Goal: Communication & Community: Answer question/provide support

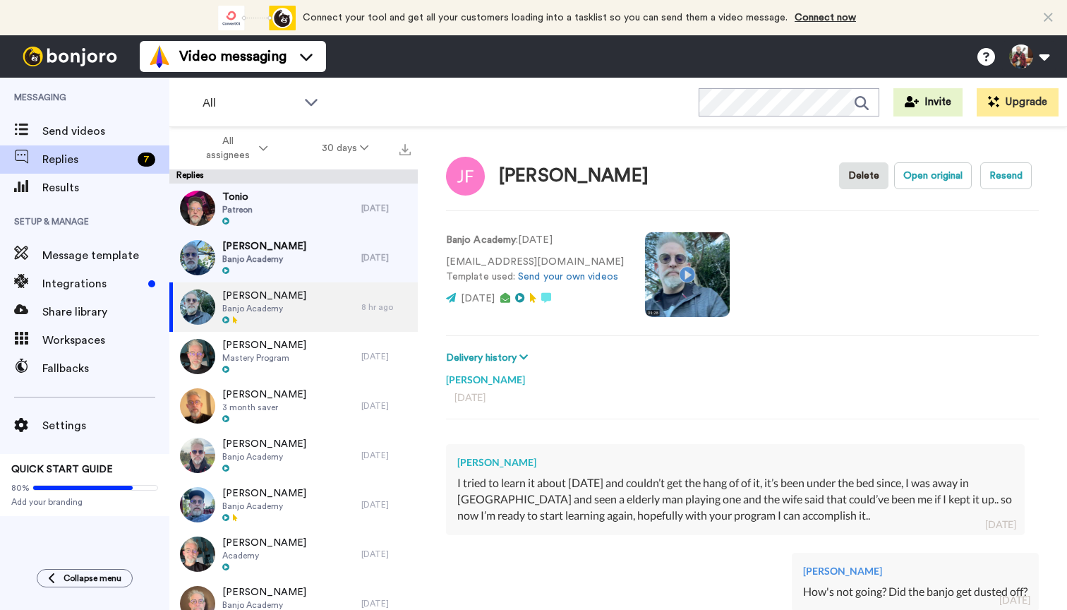
scroll to position [282, 0]
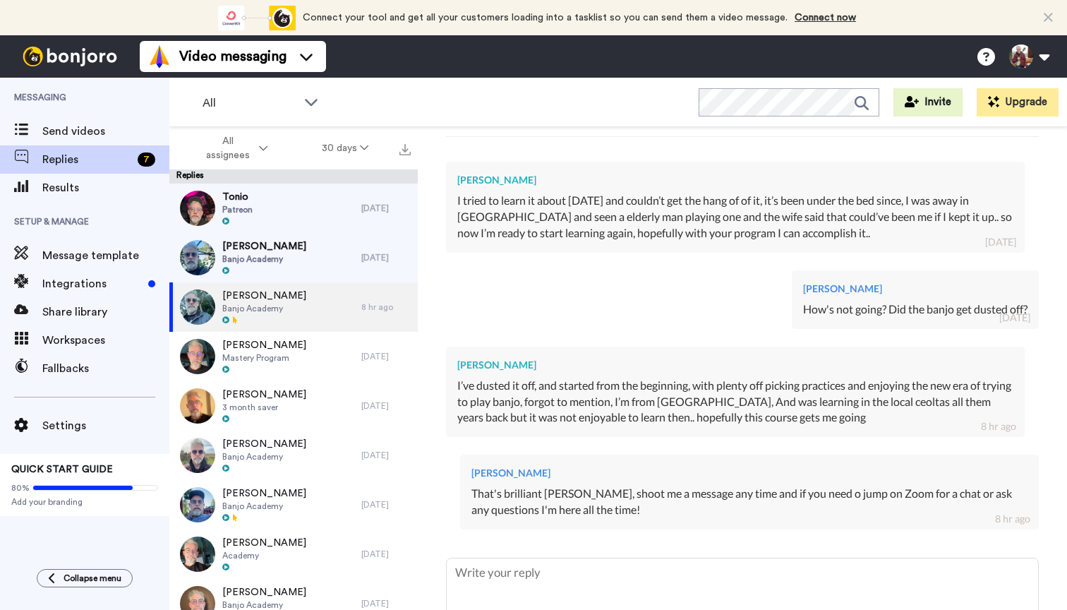
type textarea "x"
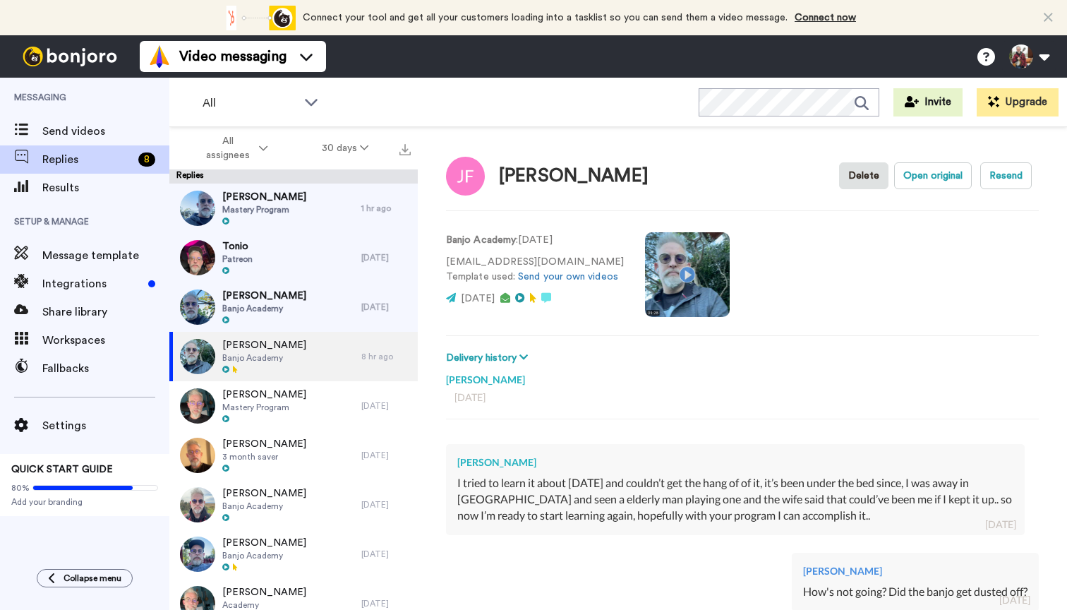
click at [324, 203] on div "[PERSON_NAME] Mastery Program" at bounding box center [265, 208] width 192 height 49
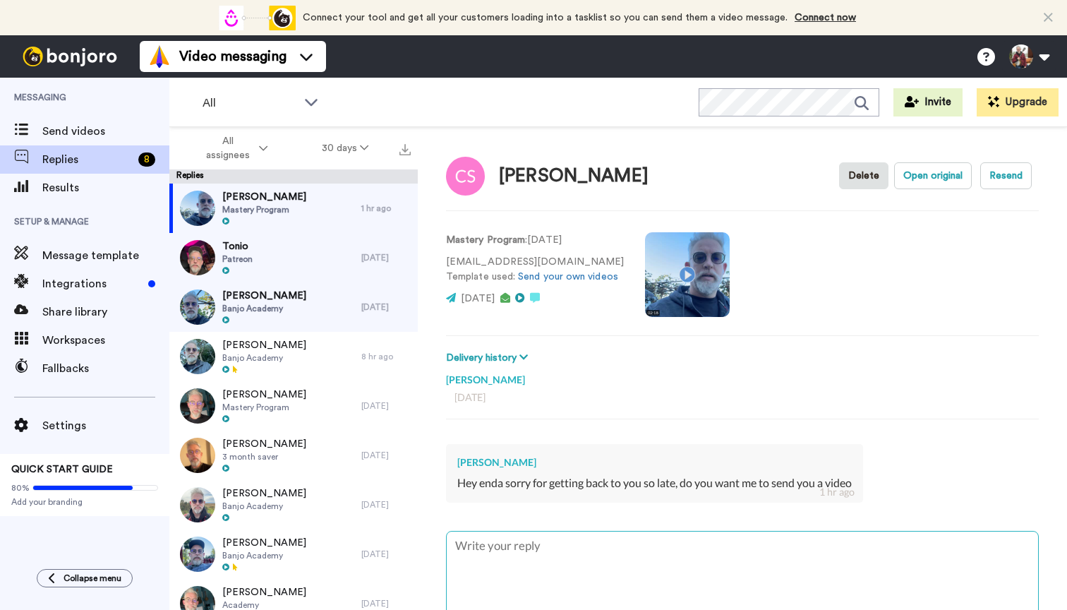
type textarea "x"
type textarea "Y"
type textarea "x"
type textarea "Ye"
type textarea "x"
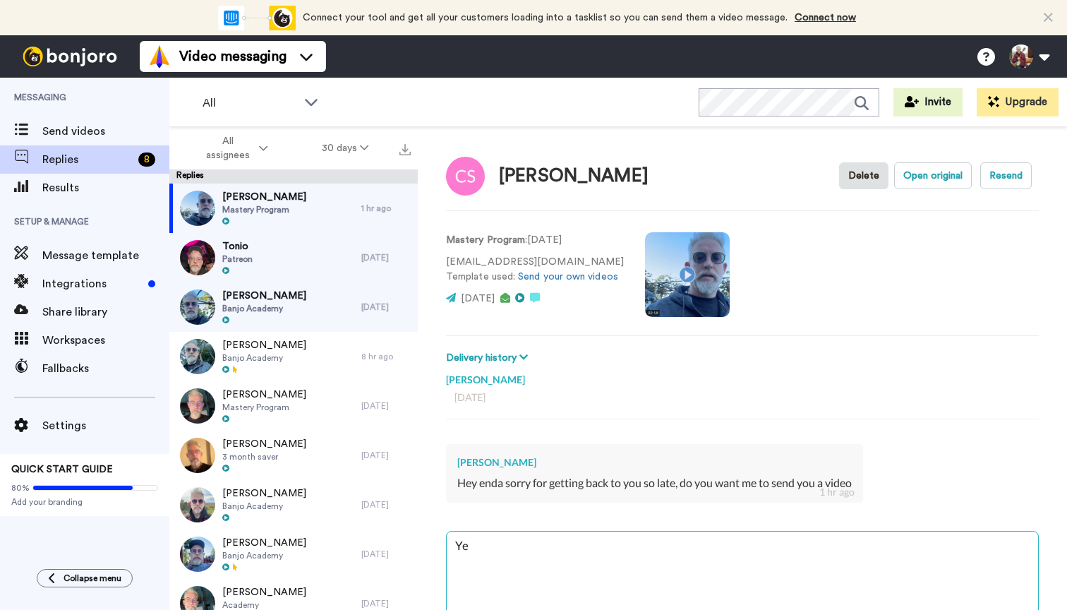
type textarea "Yes"
type textarea "x"
type textarea "Yes!"
type textarea "x"
type textarea "Yes!!"
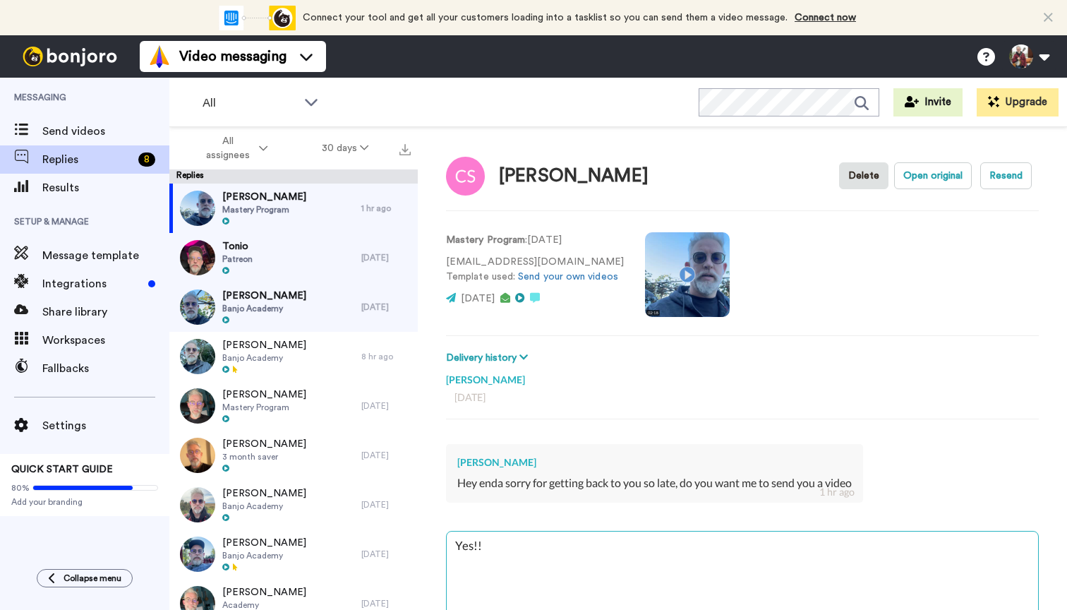
type textarea "x"
type textarea "Yes!!"
type textarea "x"
type textarea "Yes!! T"
type textarea "x"
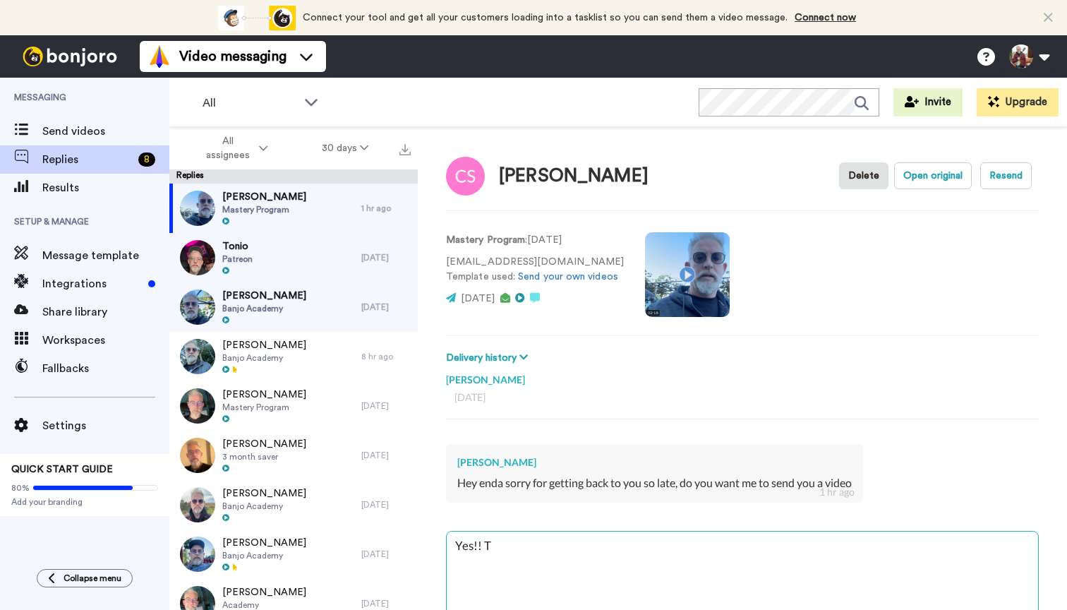
type textarea "Yes!! Te"
type textarea "x"
type textarea "Yes!! Tel"
type textarea "x"
type textarea "Yes!! Tell"
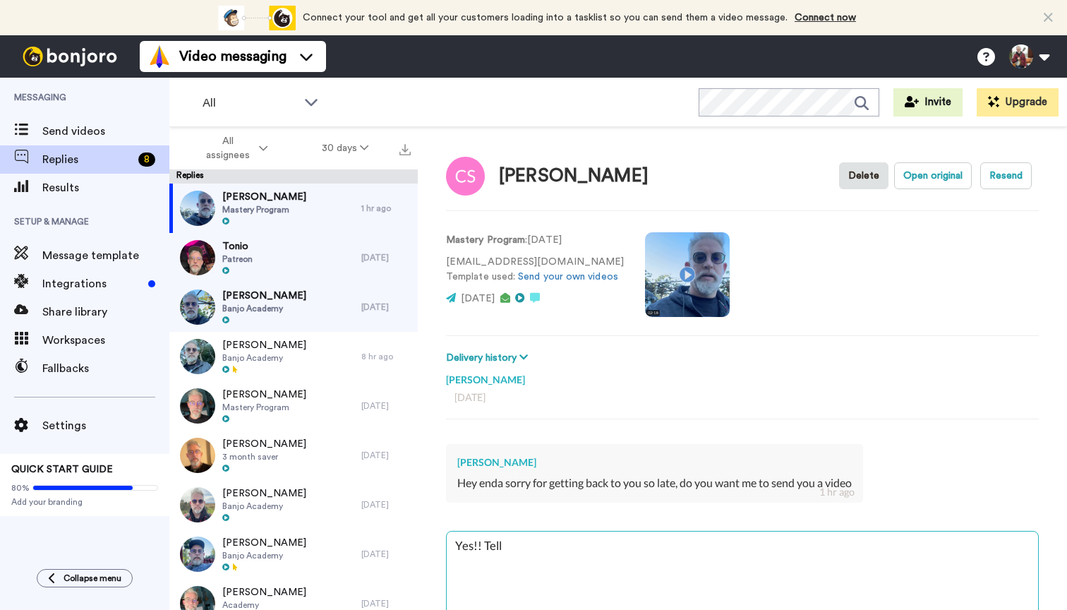
type textarea "x"
type textarea "Yes!! Tell"
type textarea "x"
type textarea "Yes!! Tell m"
type textarea "x"
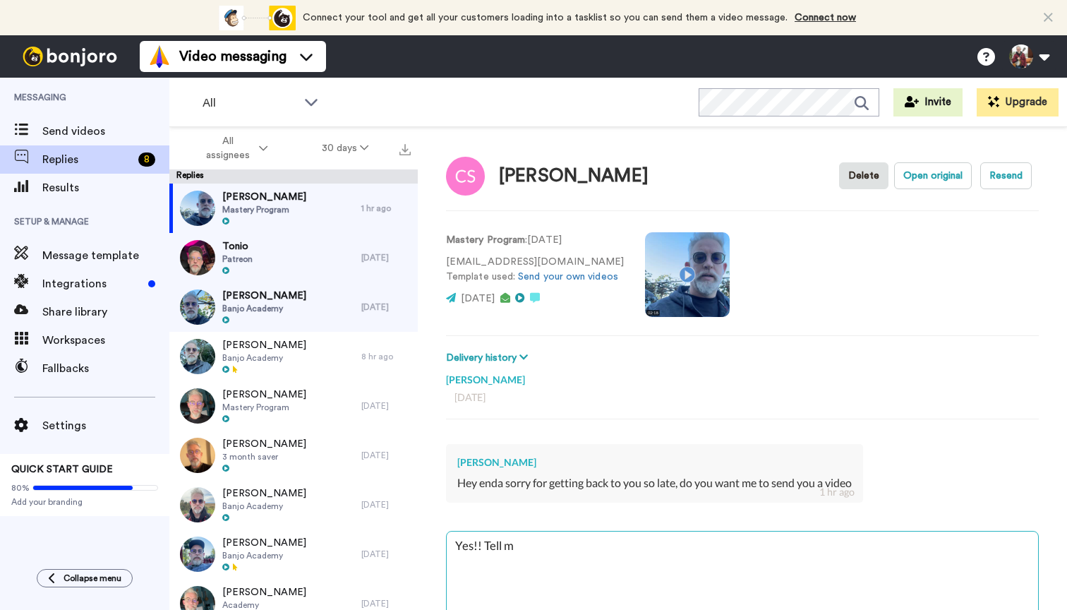
type textarea "Yes!! Tell me"
type textarea "x"
type textarea "Yes!! Tell me"
type textarea "x"
type textarea "Yes!! Tell me w"
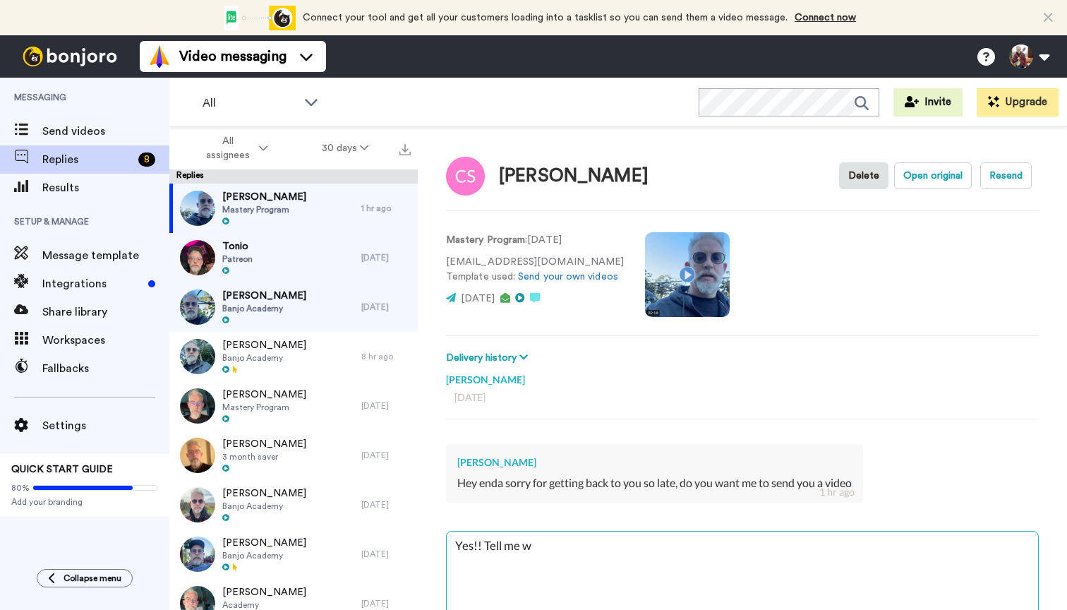
type textarea "x"
type textarea "Yes!! Tell me wh"
type textarea "x"
type textarea "Yes!! Tell me wha"
type textarea "x"
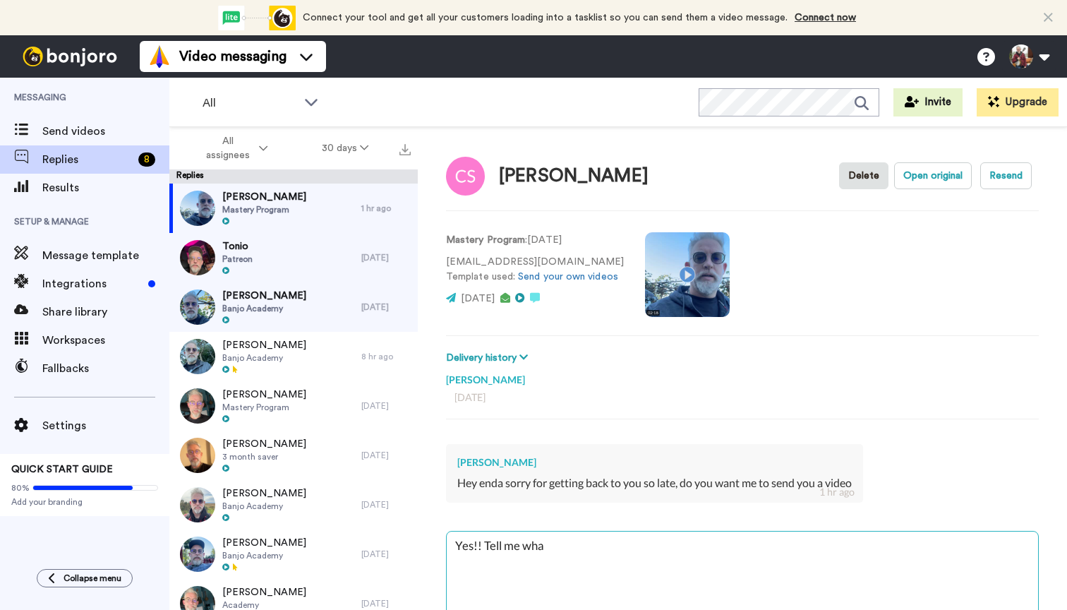
type textarea "Yes!! Tell me what"
type textarea "x"
type textarea "Yes!! Tell me what"
type textarea "x"
type textarea "Yes!! Tell me what y"
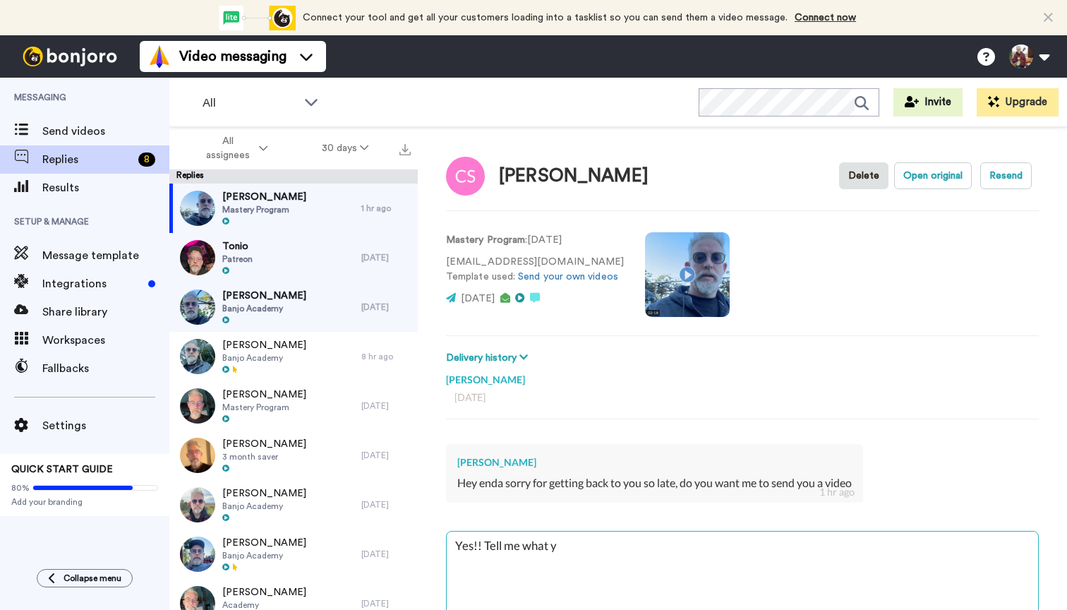
type textarea "x"
type textarea "Yes!! Tell me what yo"
type textarea "x"
type textarea "Yes!! Tell me what you"
type textarea "x"
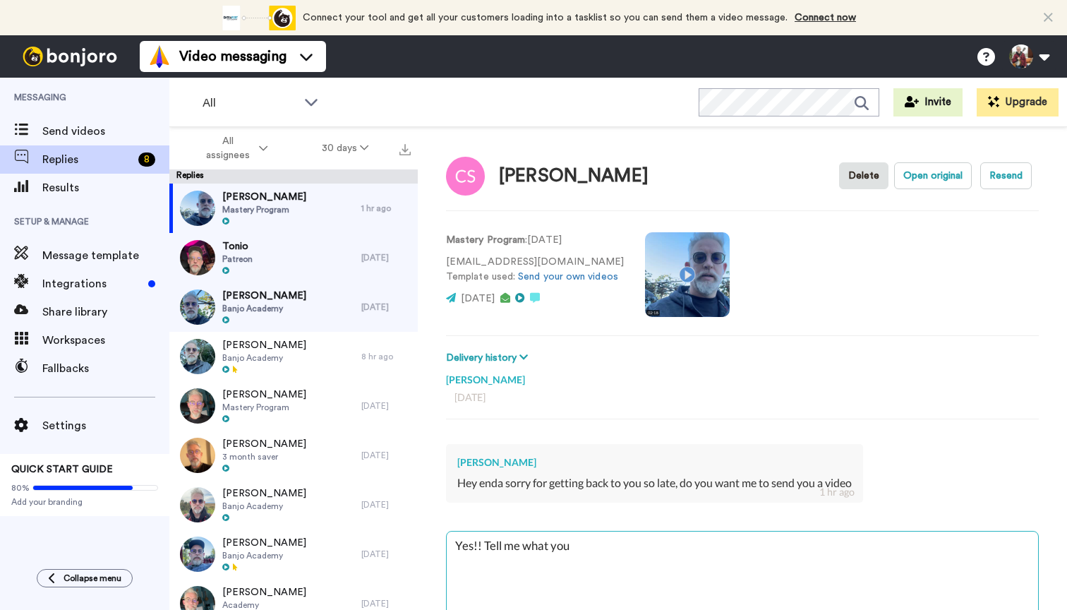
type textarea "Yes!! Tell me what you'"
type textarea "x"
type textarea "Yes!! Tell me what you'r"
type textarea "x"
type textarea "Yes!! Tell me what you're"
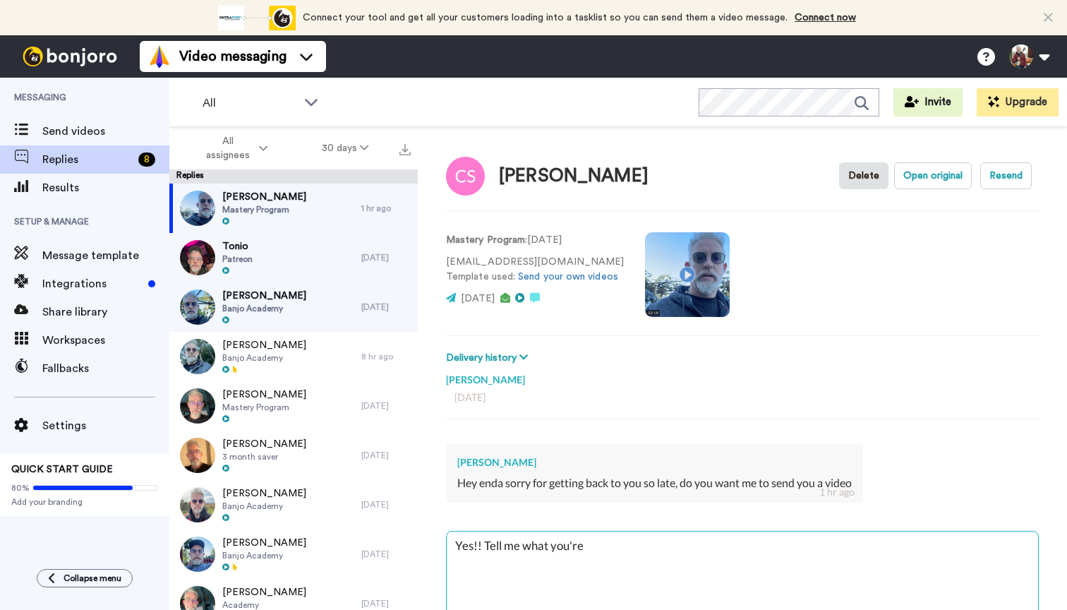
type textarea "x"
type textarea "Yes!! Tell me what you're"
type textarea "x"
type textarea "Yes!! Tell me what you're w"
type textarea "x"
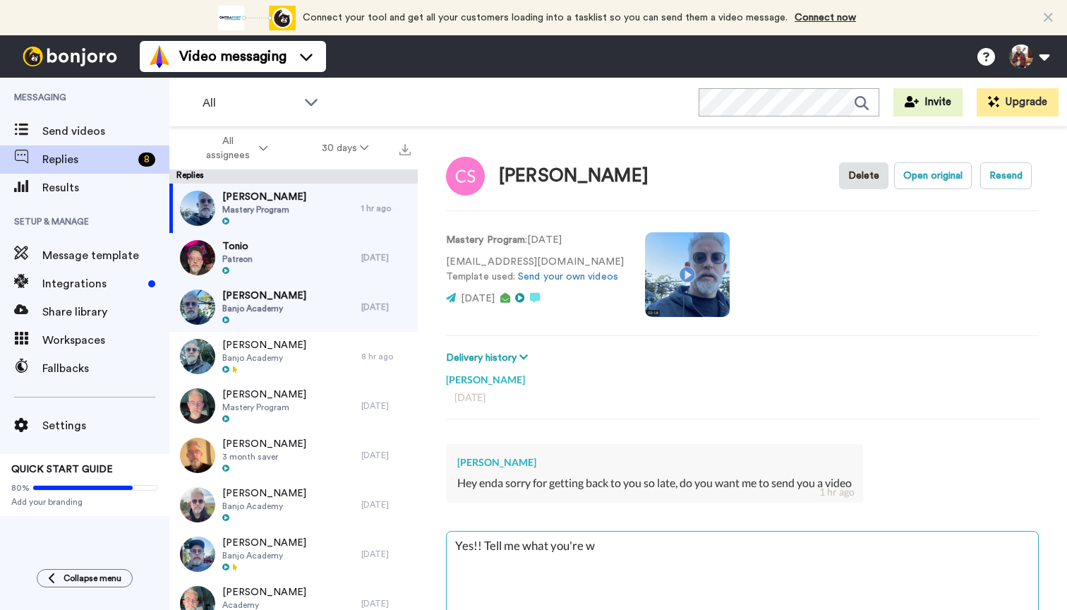
type textarea "Yes!! Tell me what you're wo"
type textarea "x"
type textarea "Yes!! Tell me what you're wor"
type textarea "x"
type textarea "Yes!! Tell me what you're work"
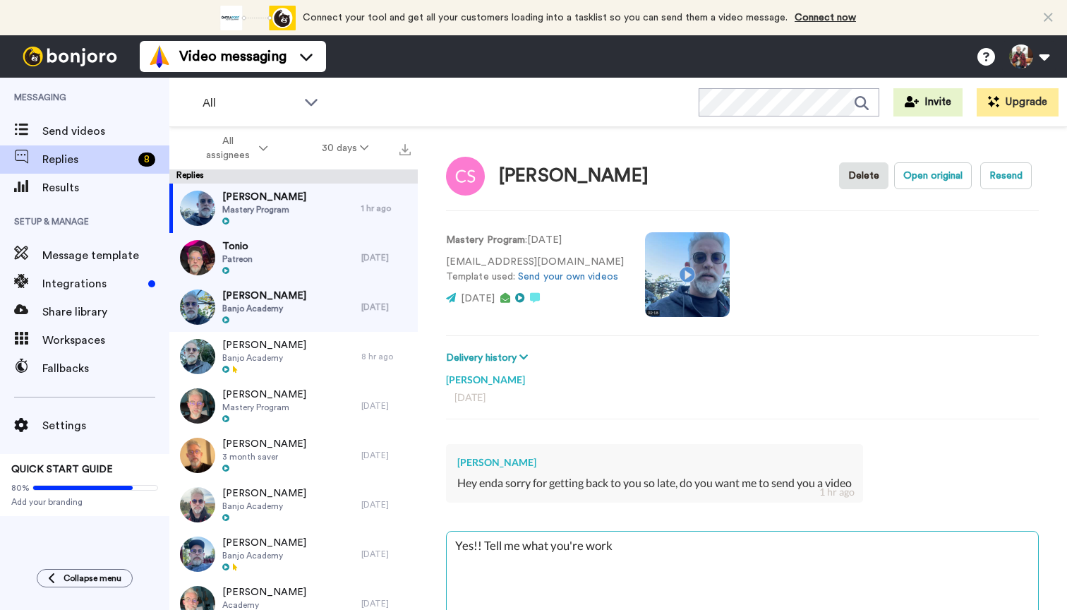
type textarea "x"
type textarea "Yes!! Tell me what you're worki"
type textarea "x"
type textarea "Yes!! Tell me what you're workin"
type textarea "x"
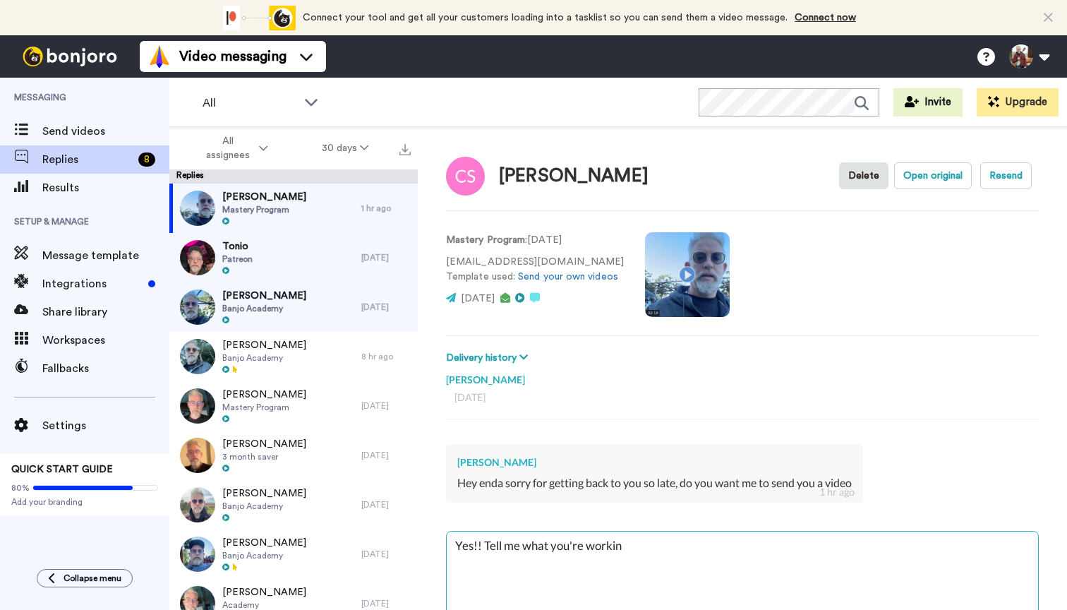
type textarea "Yes!! Tell me what you're working"
type textarea "x"
type textarea "Yes!! Tell me what you're working"
type textarea "x"
type textarea "Yes!! Tell me what you're working o"
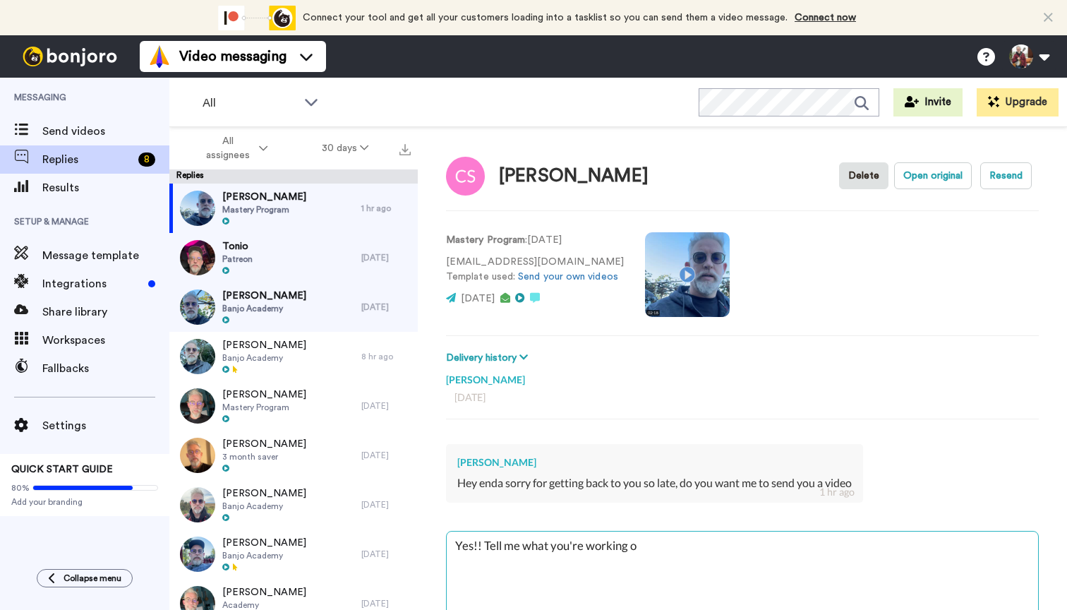
type textarea "x"
type textarea "Yes!! Tell me what you're working on"
type textarea "x"
type textarea "Yes!! Tell me what you're working on"
type textarea "x"
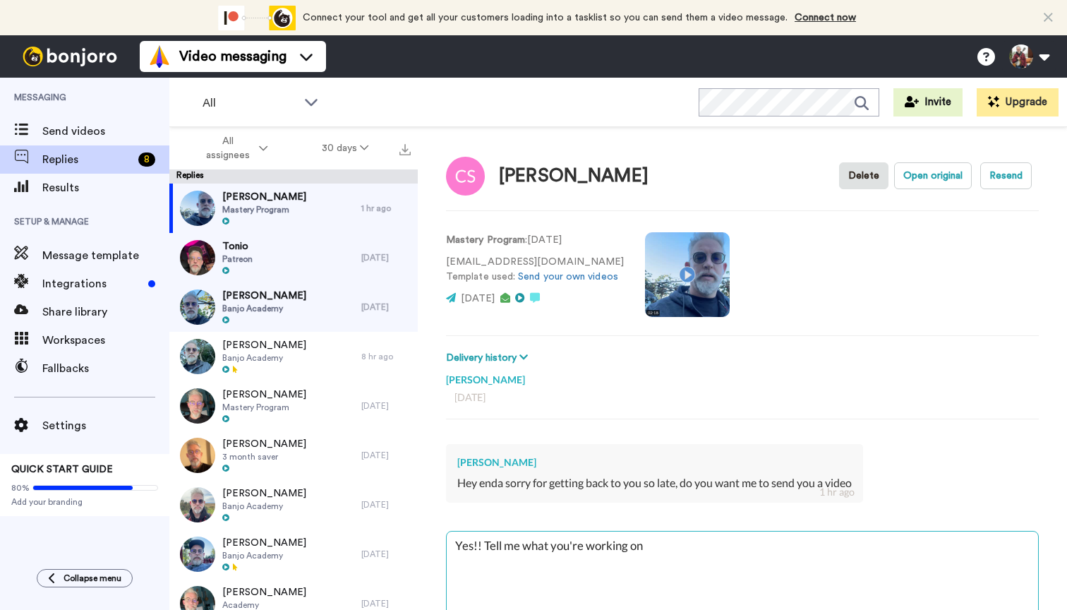
type textarea "Yes!! Tell me what you're working on a"
type textarea "x"
type textarea "Yes!! Tell me what you're working on an"
type textarea "x"
type textarea "Yes!! Tell me what you're working on and"
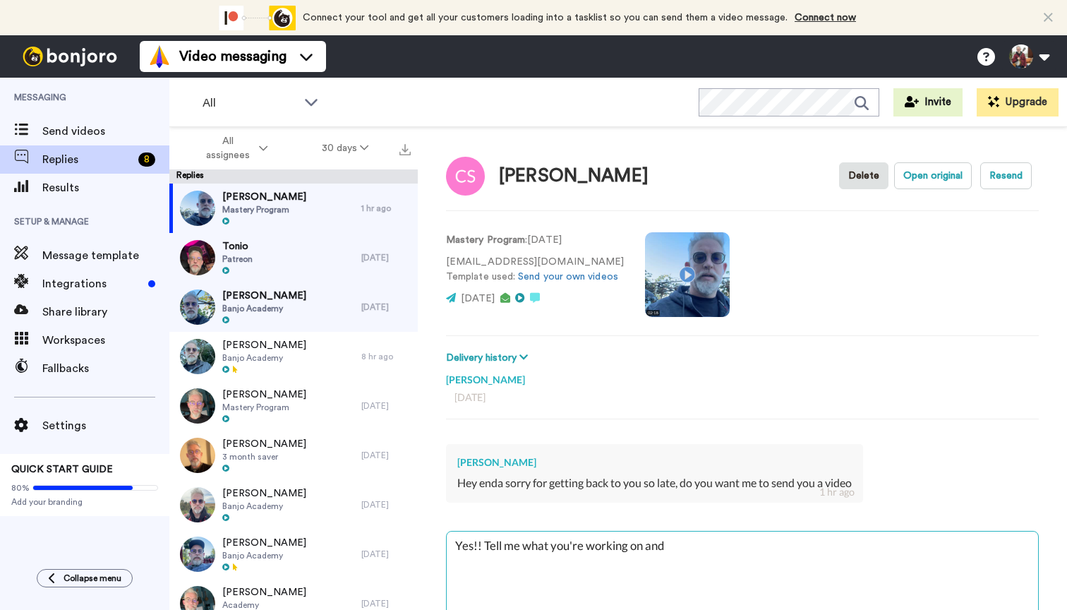
type textarea "x"
type textarea "Yes!! Tell me what you're working on and"
type textarea "x"
type textarea "Yes!! Tell me what you're working on and s"
type textarea "x"
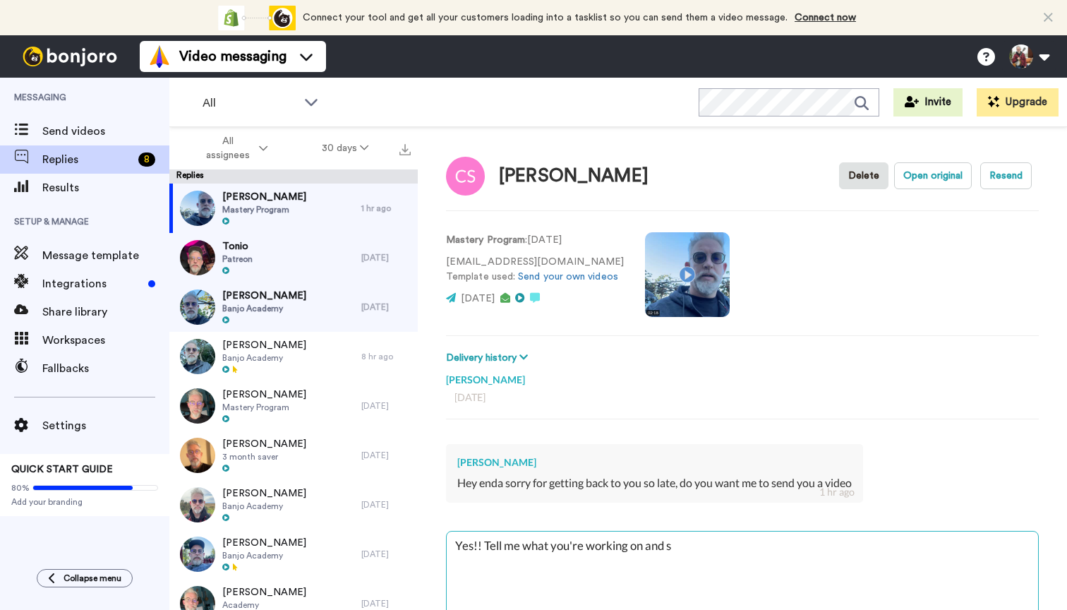
type textarea "Yes!! Tell me what you're working on and se"
type textarea "x"
type textarea "Yes!! Tell me what you're working on and sen"
type textarea "x"
type textarea "Yes!! Tell me what you're working on and send"
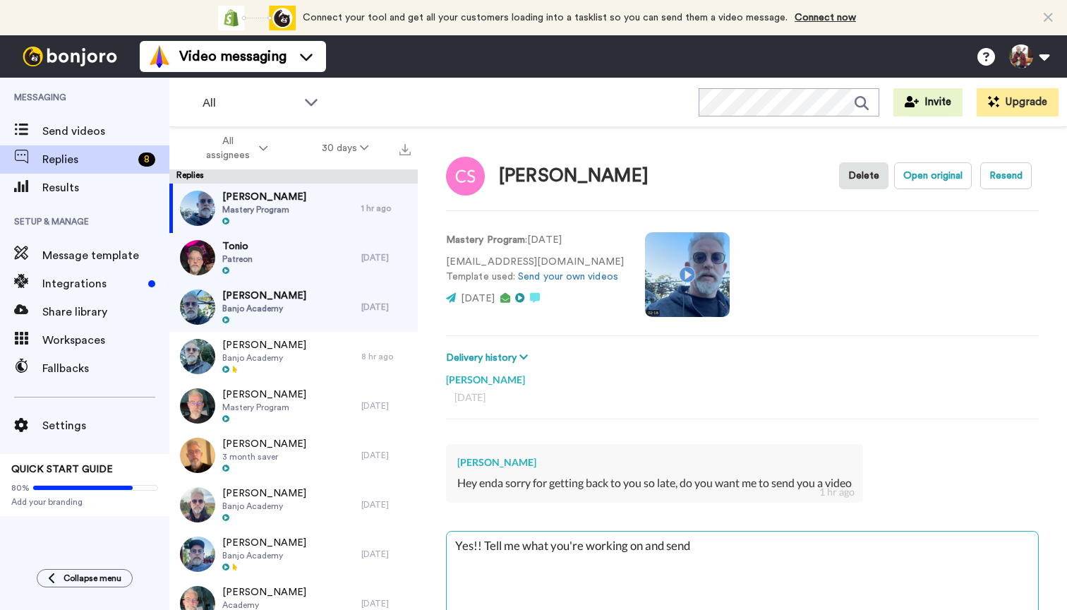
type textarea "x"
type textarea "Yes!! Tell me what you're working on and send"
type textarea "x"
type textarea "Yes!! Tell me what you're working on and send m"
type textarea "x"
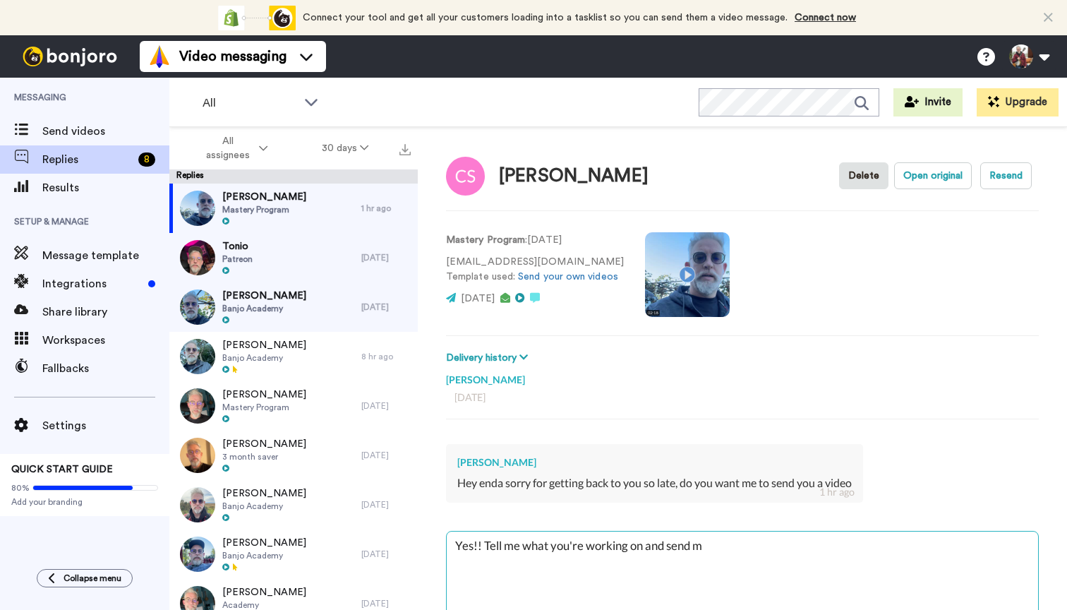
type textarea "Yes!! Tell me what you're working on and send me"
type textarea "x"
type textarea "Yes!! Tell me what you're working on and send me"
type textarea "x"
type textarea "Yes!! Tell me what you're working on and send me a"
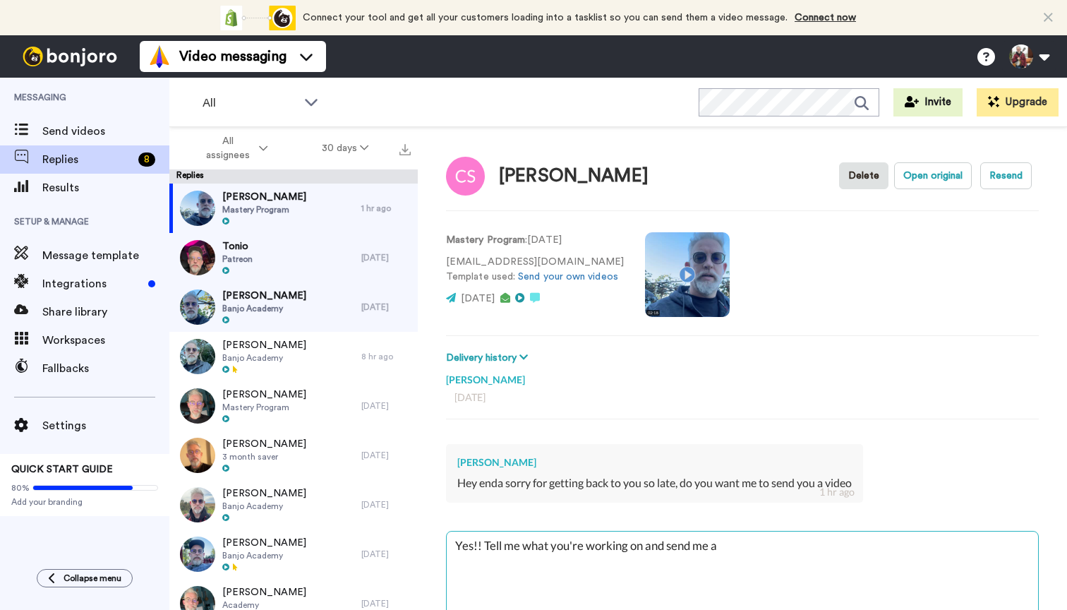
type textarea "x"
type textarea "Yes!! Tell me what you're working on and send me a"
type textarea "x"
type textarea "Yes!! Tell me what you're working on and send me a v"
type textarea "x"
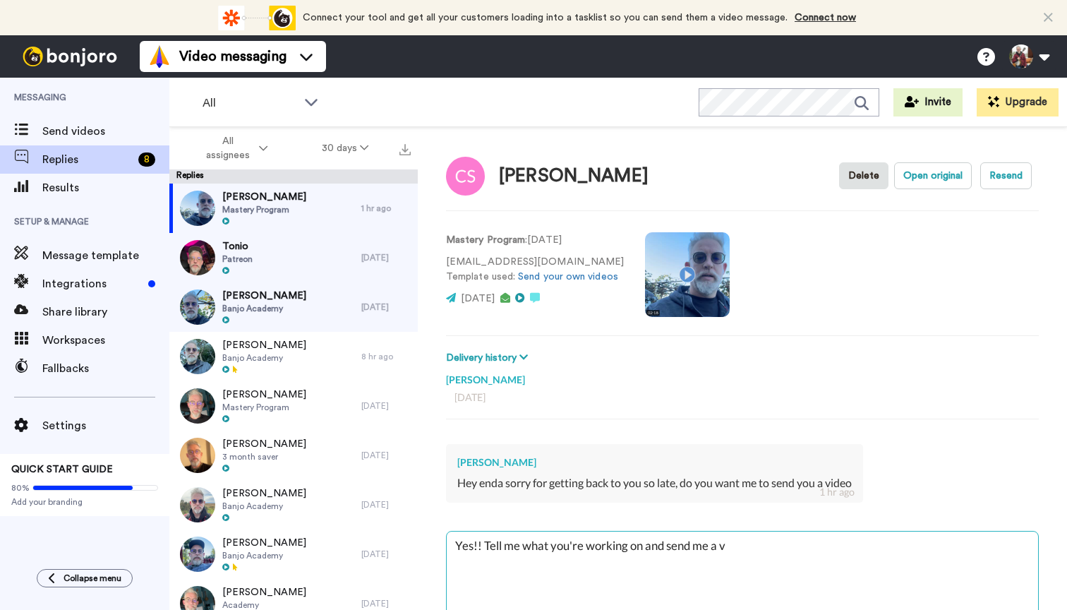
type textarea "Yes!! Tell me what you're working on and send me a vi"
type textarea "x"
type textarea "Yes!! Tell me what you're working on and send me a vid"
type textarea "x"
type textarea "Yes!! Tell me what you're working on and send me a vide"
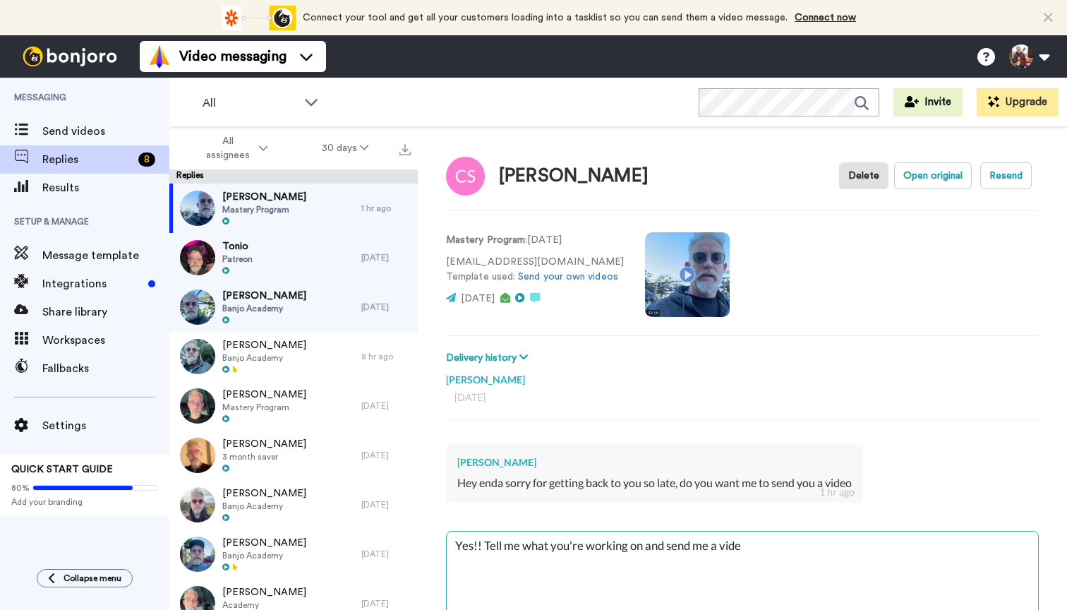
type textarea "x"
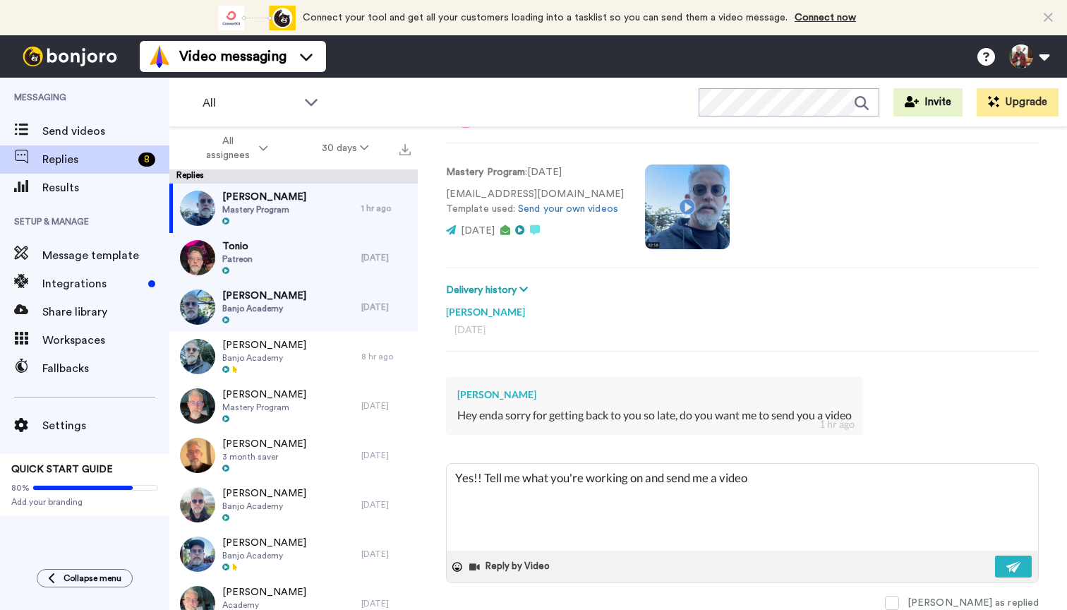
scroll to position [69, 0]
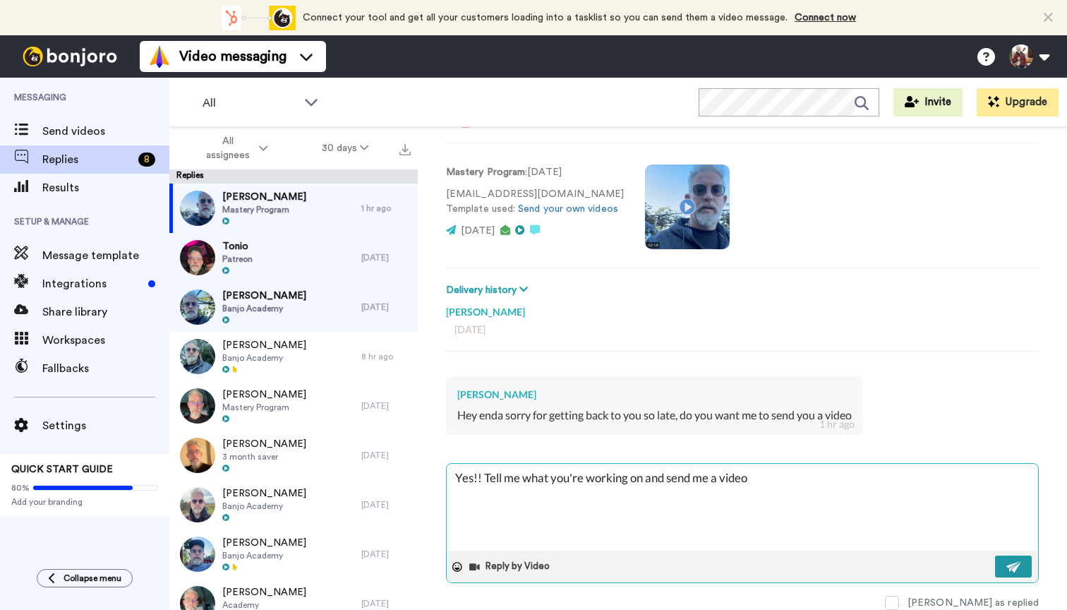
type textarea "Yes!! Tell me what you're working on and send me a video"
click at [1015, 567] on img at bounding box center [1015, 566] width 16 height 11
type textarea "x"
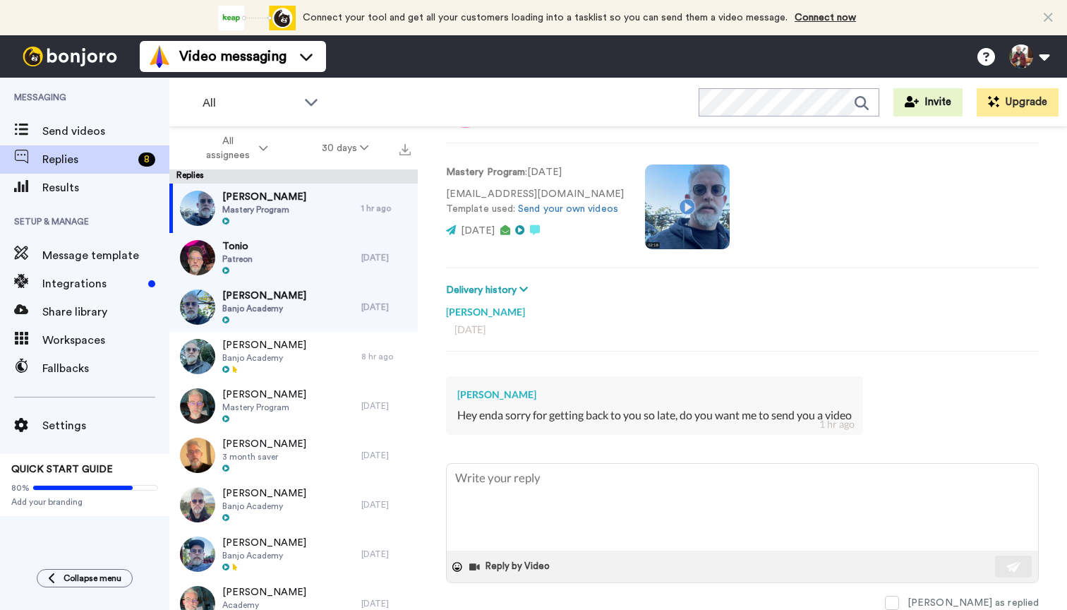
click at [323, 248] on div "[PERSON_NAME]" at bounding box center [265, 257] width 192 height 49
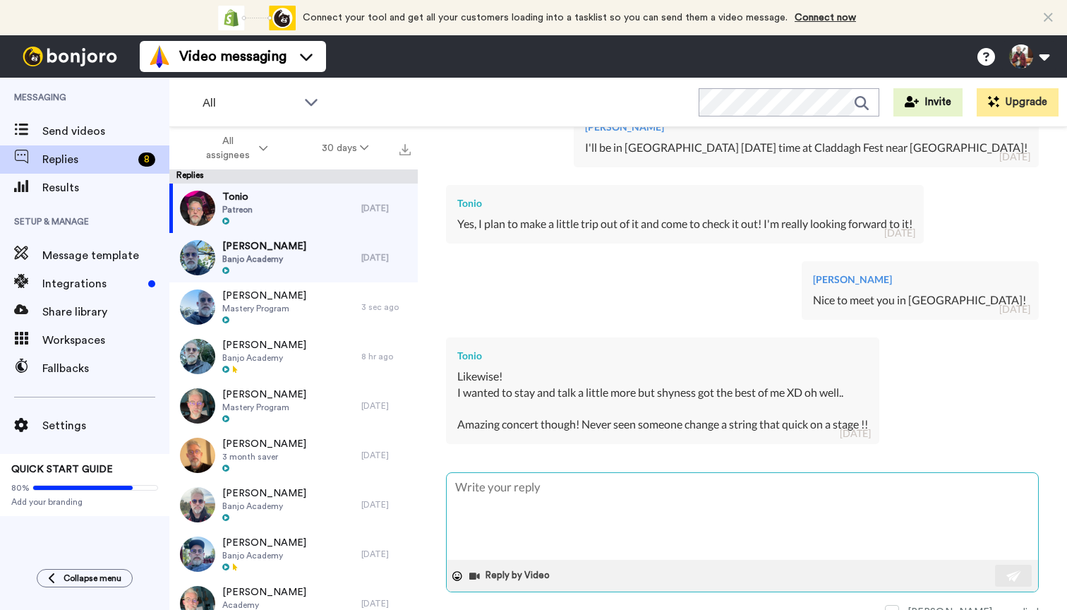
scroll to position [604, 0]
click at [612, 489] on textarea at bounding box center [743, 517] width 592 height 87
type textarea "x"
type textarea "T"
type textarea "x"
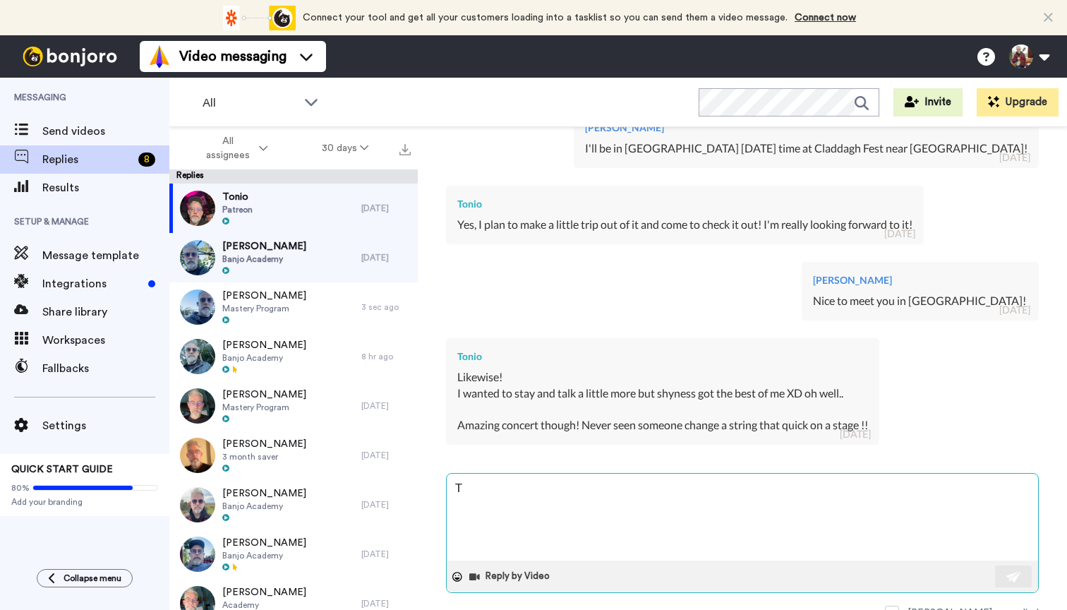
type textarea "Th"
type textarea "x"
type textarea "Tha"
type textarea "x"
type textarea "That"
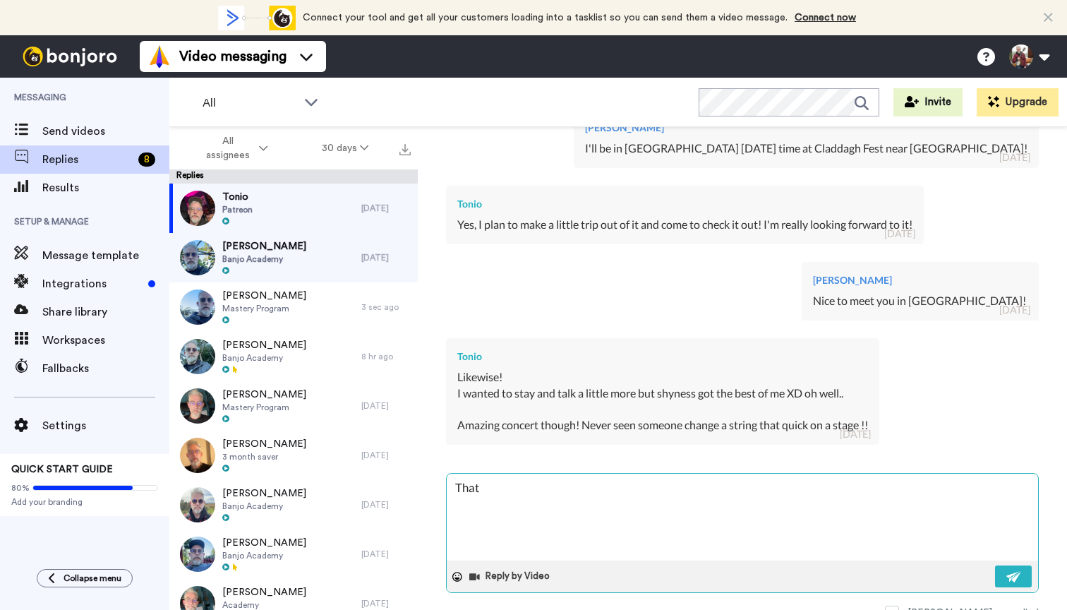
type textarea "x"
type textarea "That"
type textarea "x"
type textarea "That w"
type textarea "x"
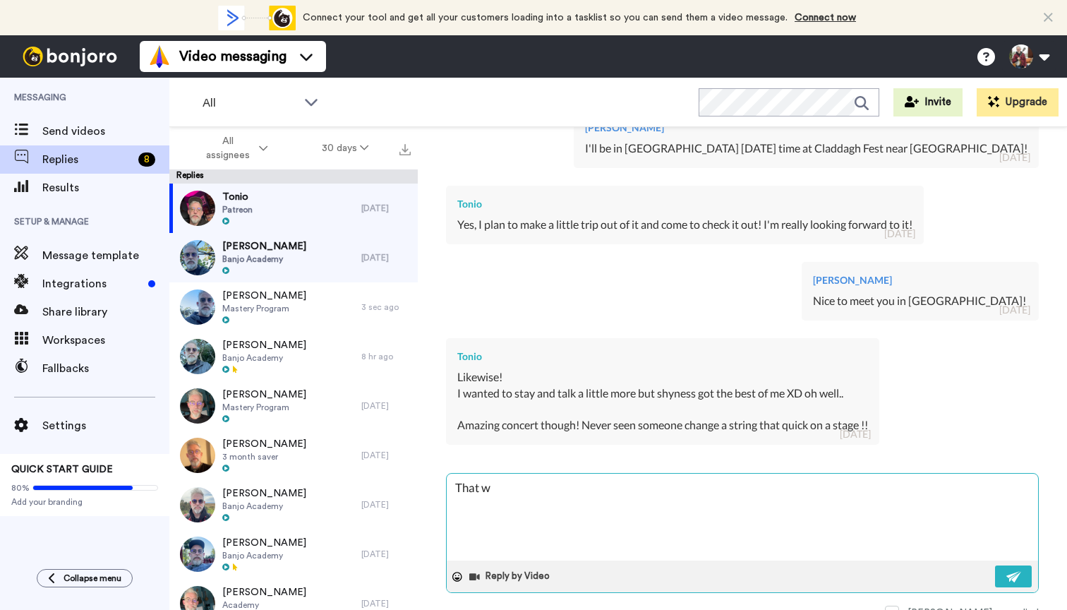
type textarea "That wa"
type textarea "x"
type textarea "That was"
type textarea "x"
type textarea "That was"
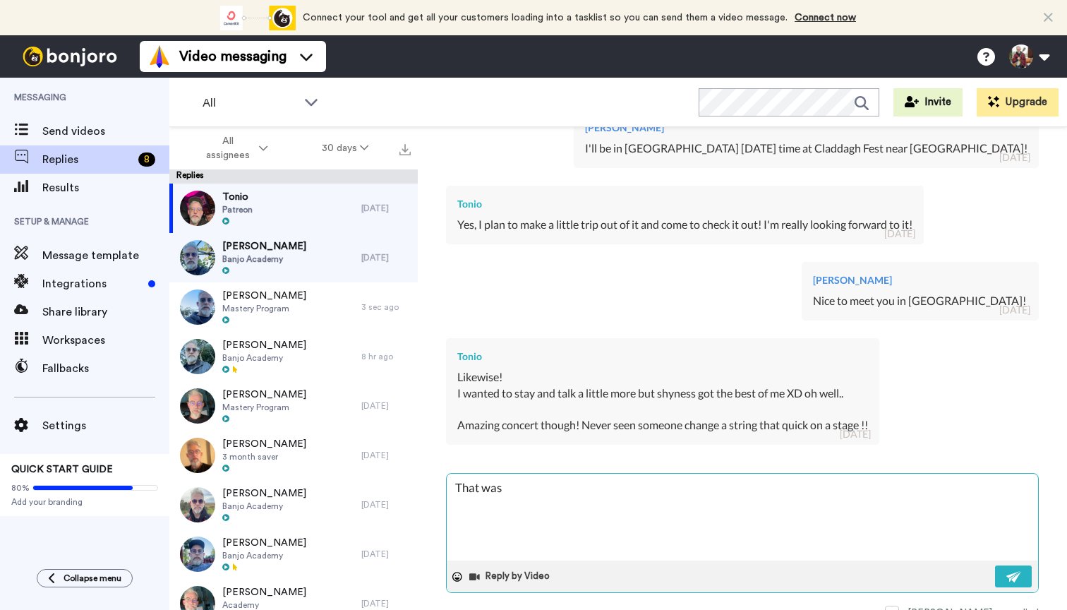
type textarea "x"
type textarea "That was a"
type textarea "x"
type textarea "That was a"
type textarea "x"
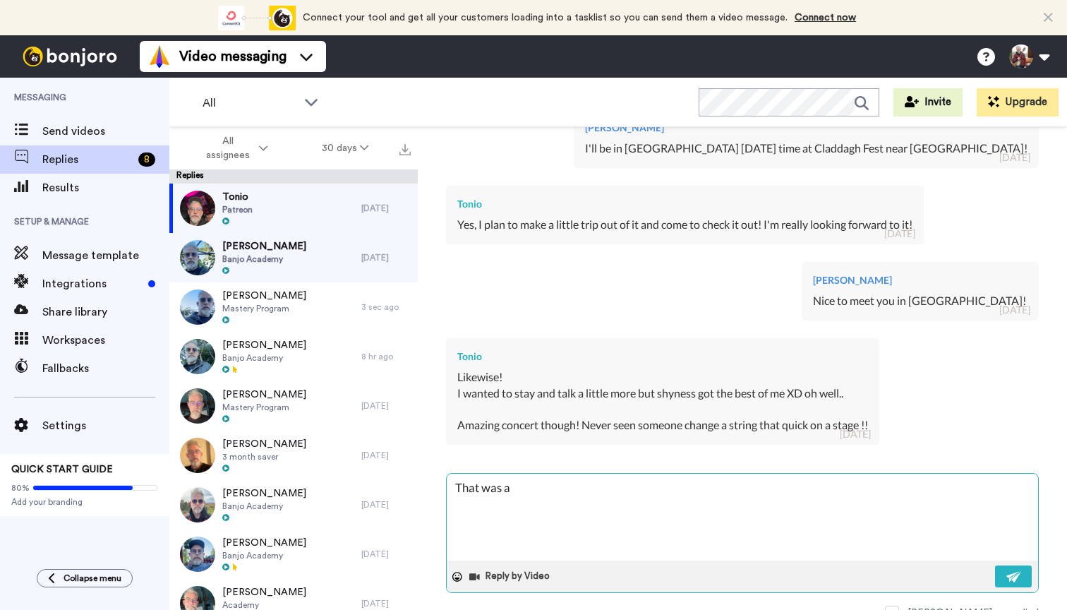
type textarea "That was a f"
type textarea "x"
type textarea "That was a fa"
type textarea "x"
type textarea "That was a fas"
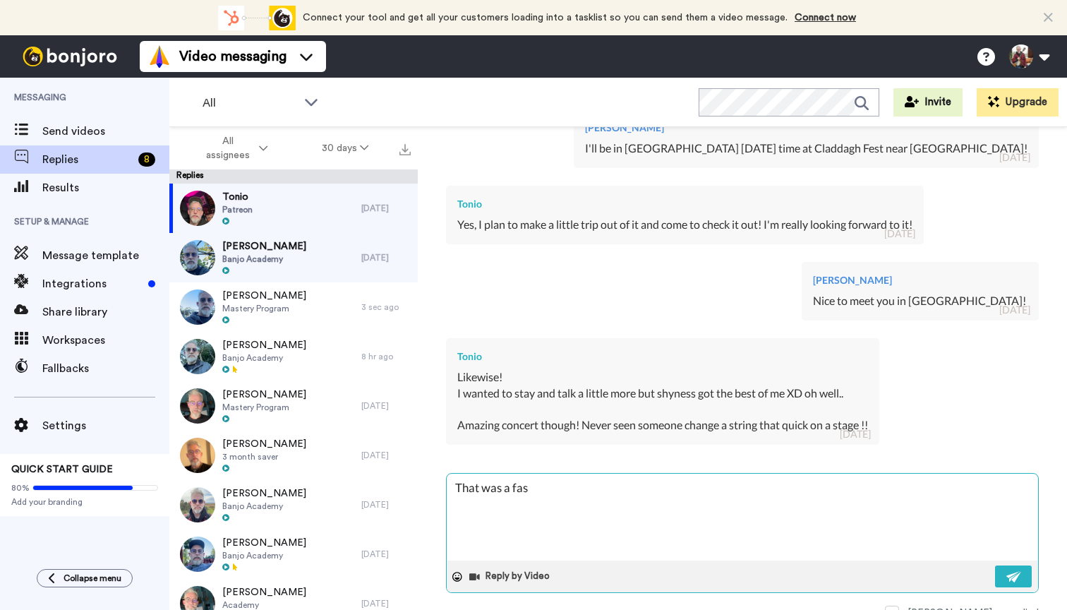
type textarea "x"
type textarea "That was a fa"
type textarea "x"
type textarea "I"
type textarea "x"
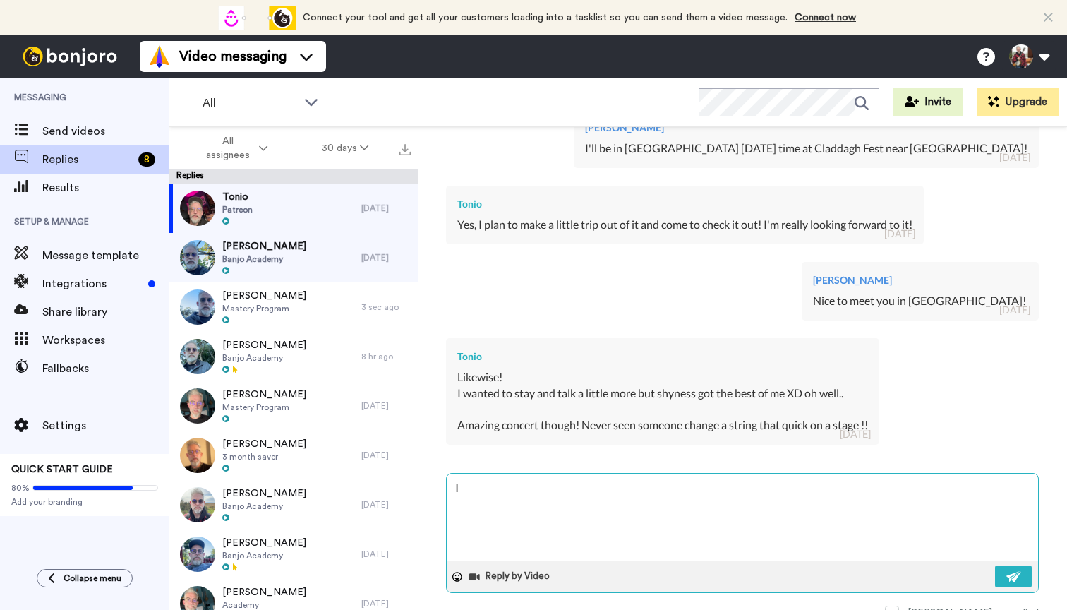
type textarea "I"
type textarea "x"
type textarea "I w"
type textarea "x"
type textarea "I wa"
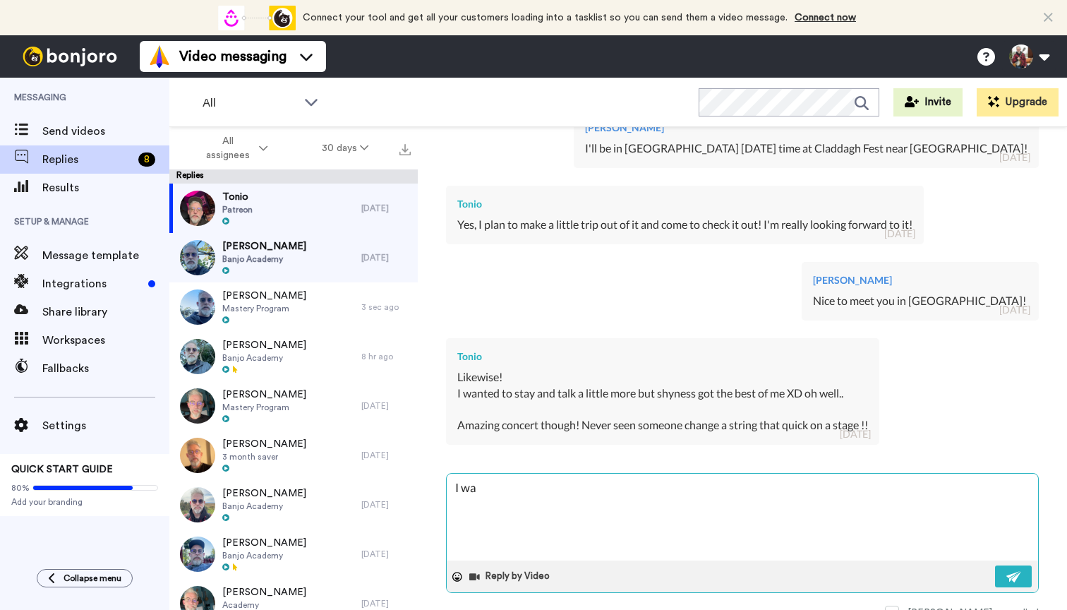
type textarea "x"
type textarea "I was"
type textarea "x"
type textarea "I was"
type textarea "x"
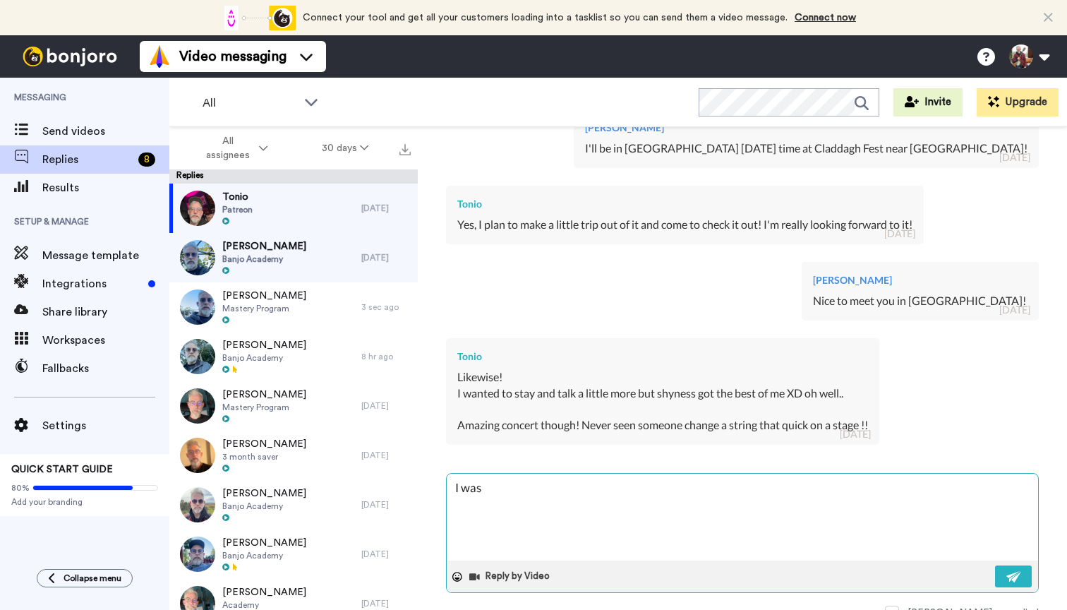
type textarea "I was s"
type textarea "x"
type textarea "I was su"
type textarea "x"
type textarea "I was sur"
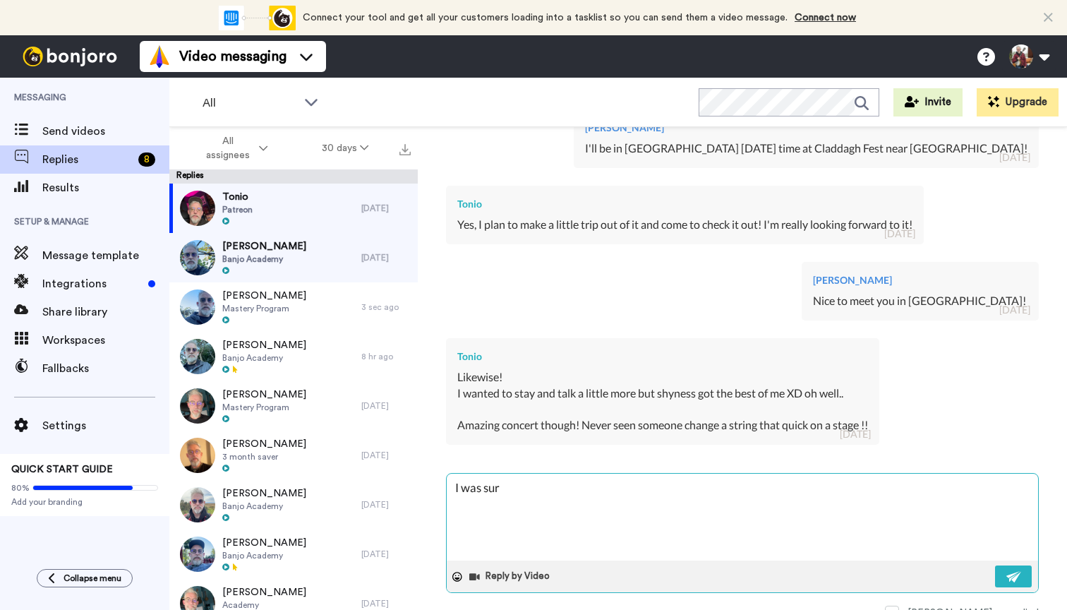
type textarea "x"
type textarea "I was surp"
type textarea "x"
type textarea "I was surpi"
type textarea "x"
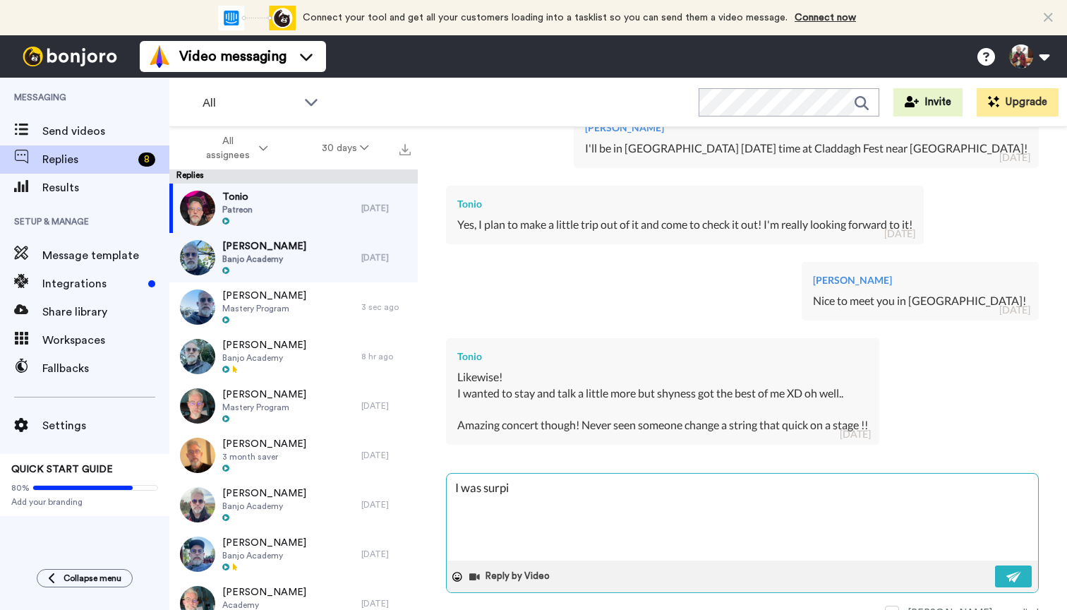
type textarea "I was surpis"
type textarea "x"
type textarea "I was surpise"
type textarea "x"
type textarea "I was surpised"
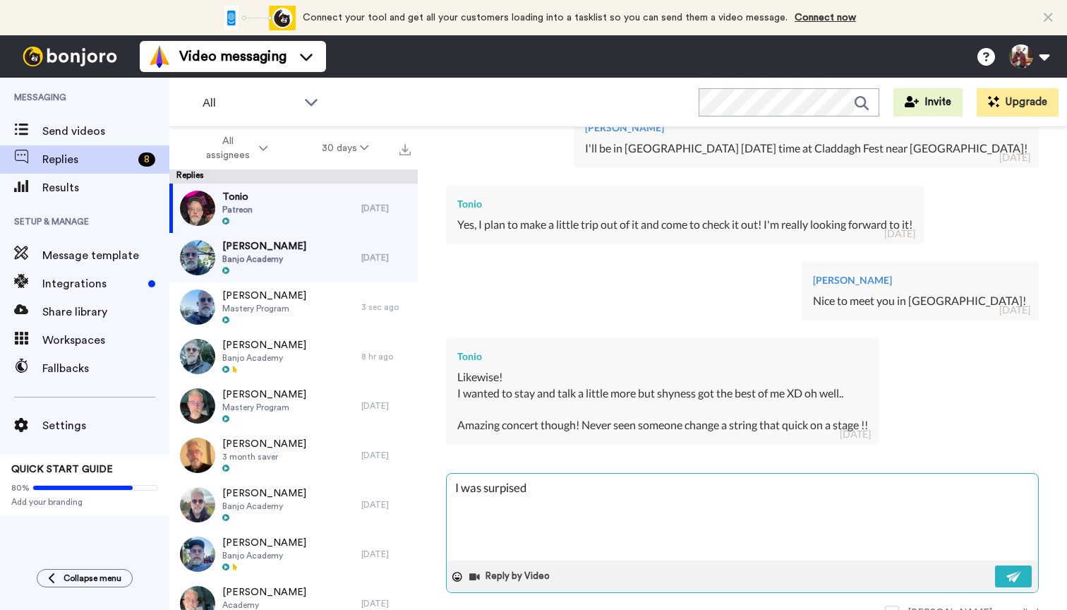
type textarea "x"
type textarea "I was surprised"
type textarea "x"
type textarea "I was surprised h"
type textarea "x"
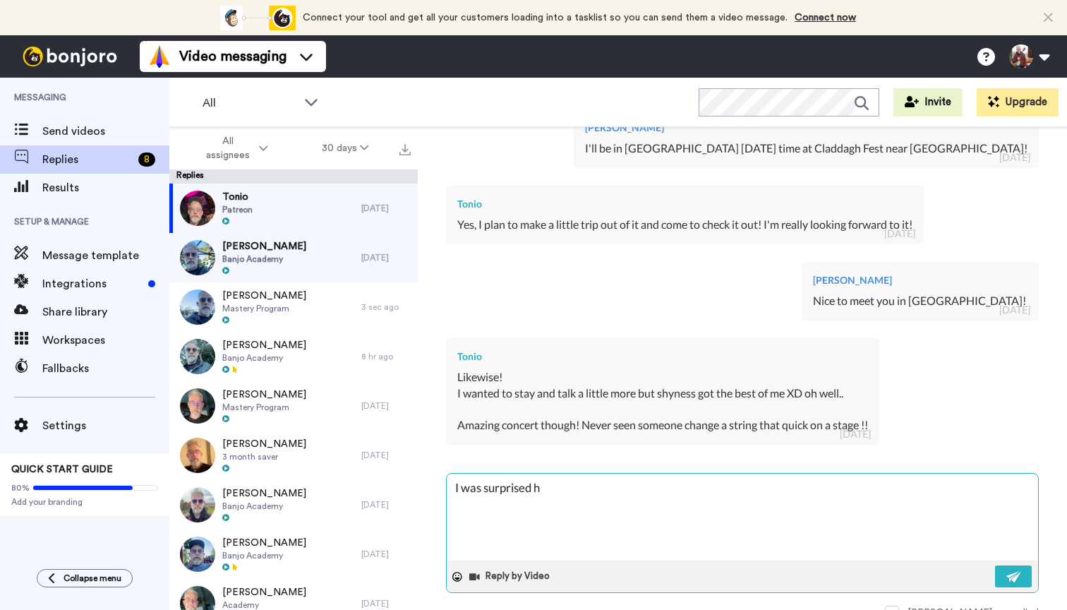
type textarea "I was surprised ho"
type textarea "x"
type textarea "I was surprised how"
type textarea "x"
type textarea "I was surprised how"
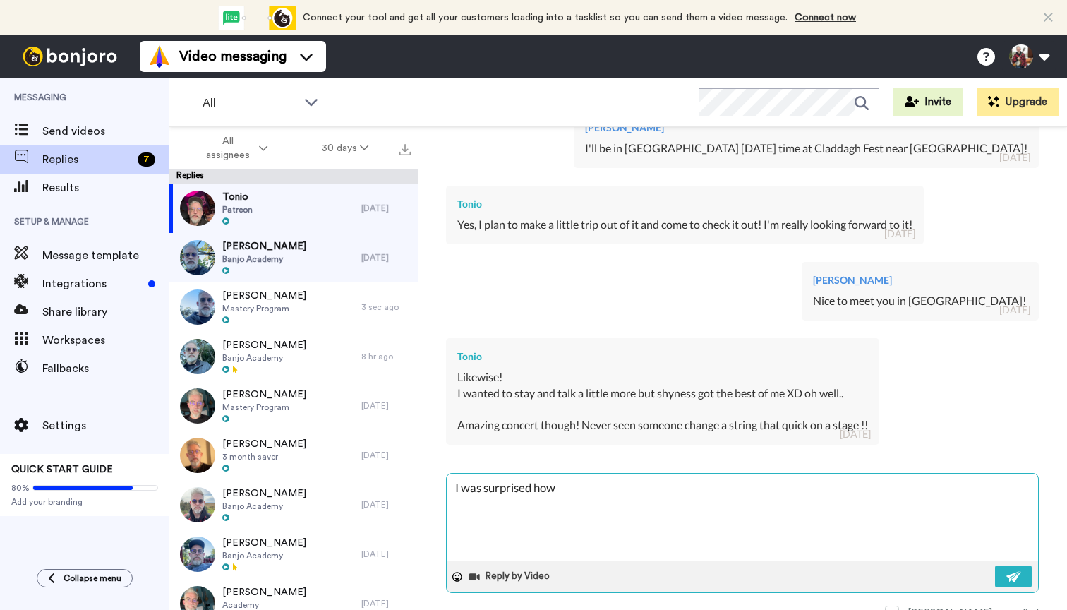
type textarea "x"
type textarea "I was surprised how f"
type textarea "x"
type textarea "I was surprised how fa"
type textarea "x"
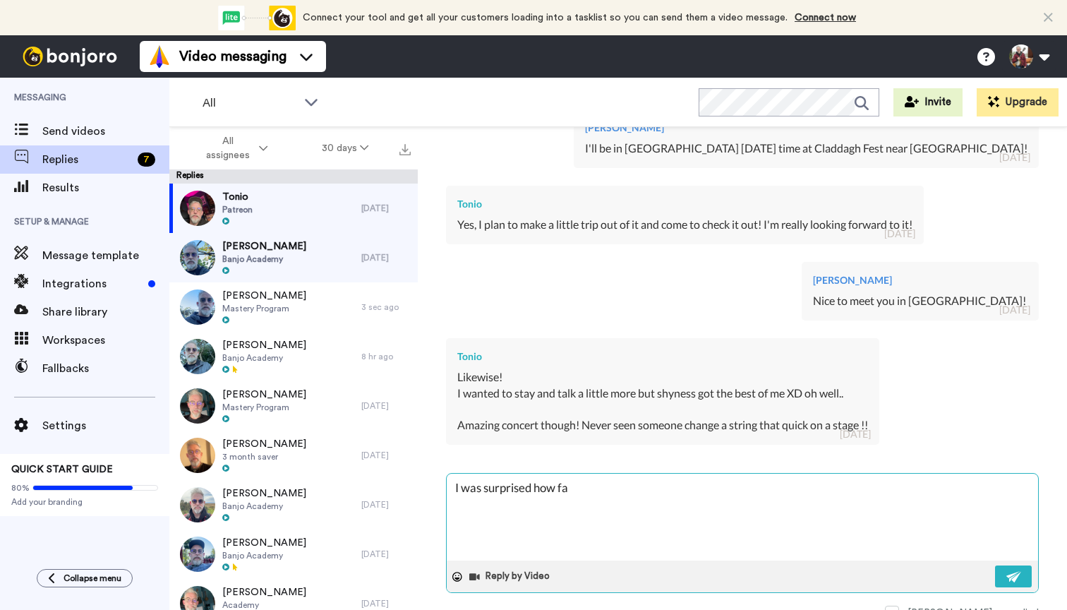
type textarea "I was surprised how fas"
type textarea "x"
type textarea "I was surprised how fast"
type textarea "x"
type textarea "I was surprised how fast"
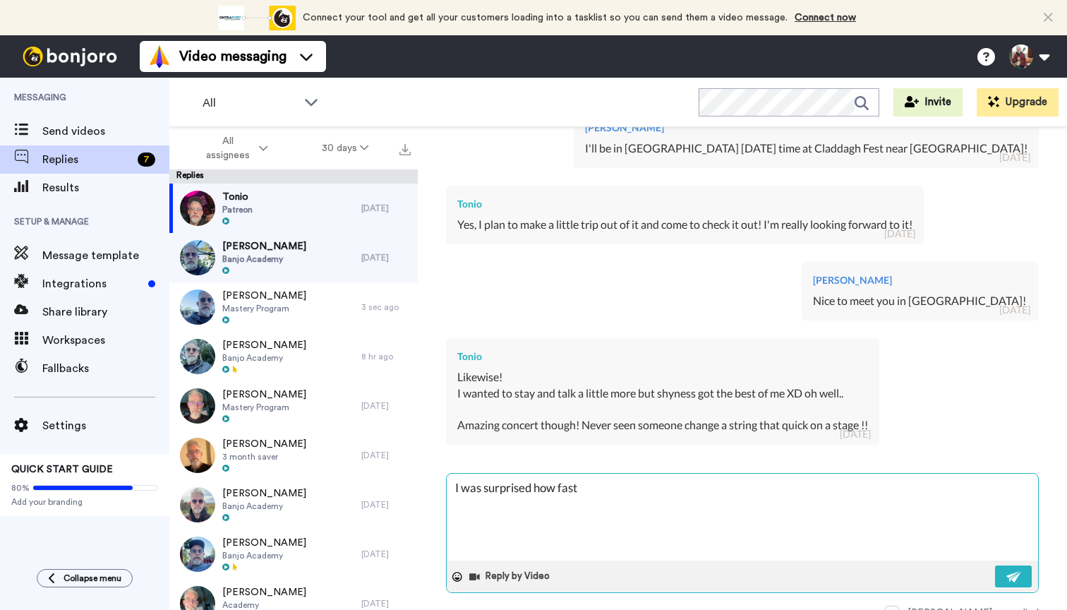
type textarea "x"
type textarea "I was surprised how fast I"
type textarea "x"
type textarea "I was surprised how fast I"
type textarea "x"
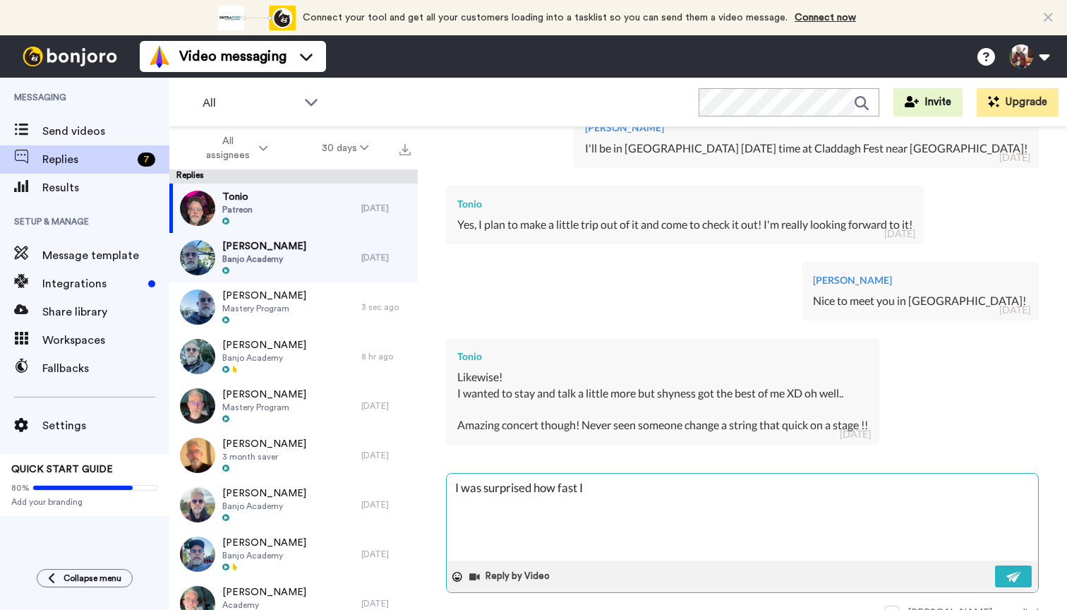
type textarea "I was surprised how fast I w"
type textarea "x"
type textarea "I was surprised how fast I wa"
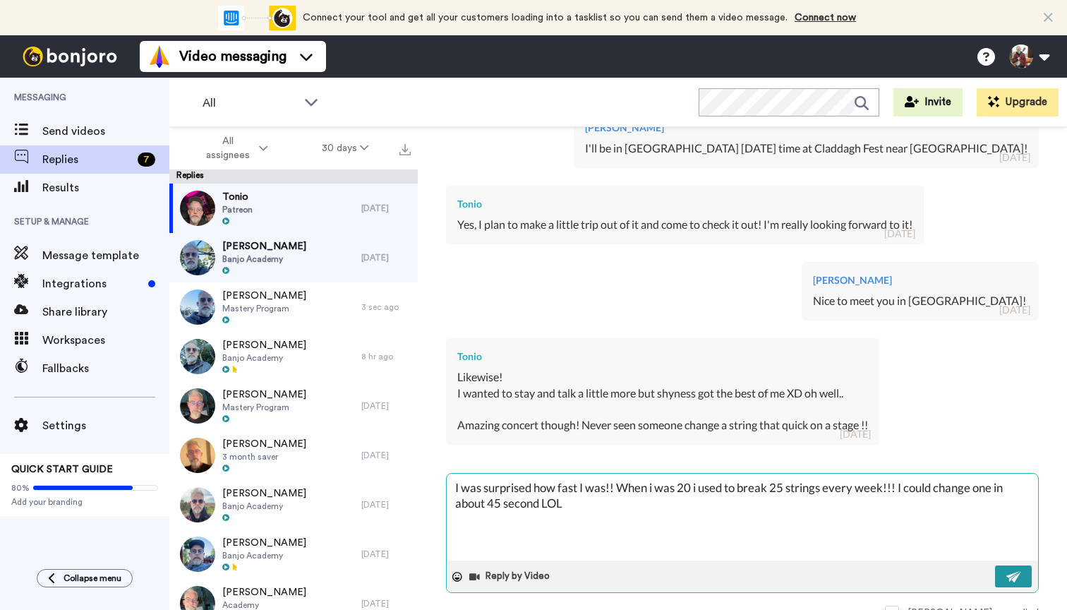
click at [1021, 574] on button at bounding box center [1013, 577] width 37 height 22
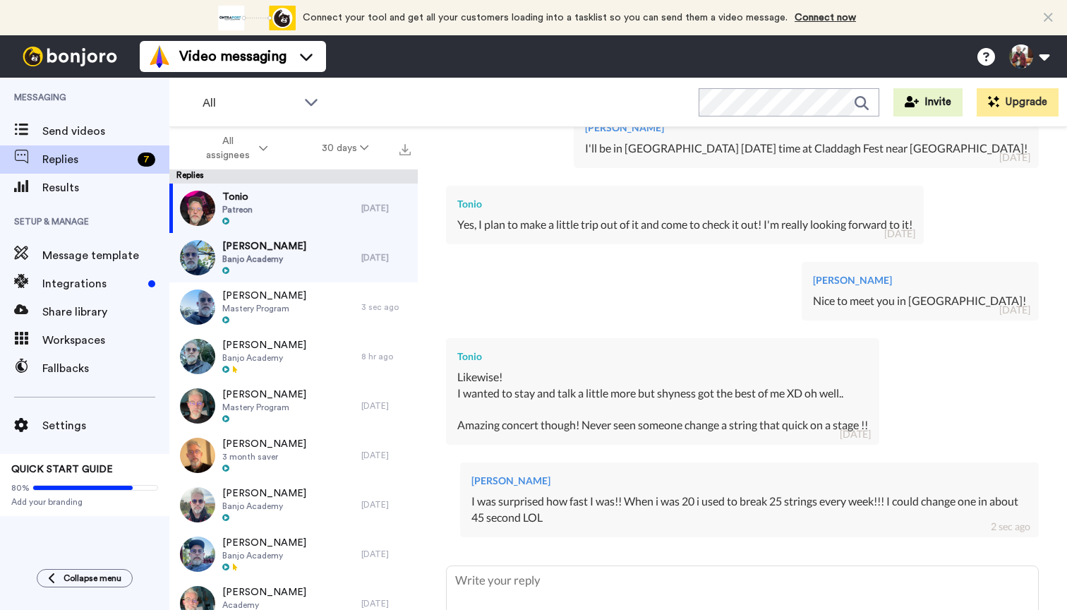
click at [304, 255] on span "Banjo Academy" at bounding box center [264, 258] width 84 height 11
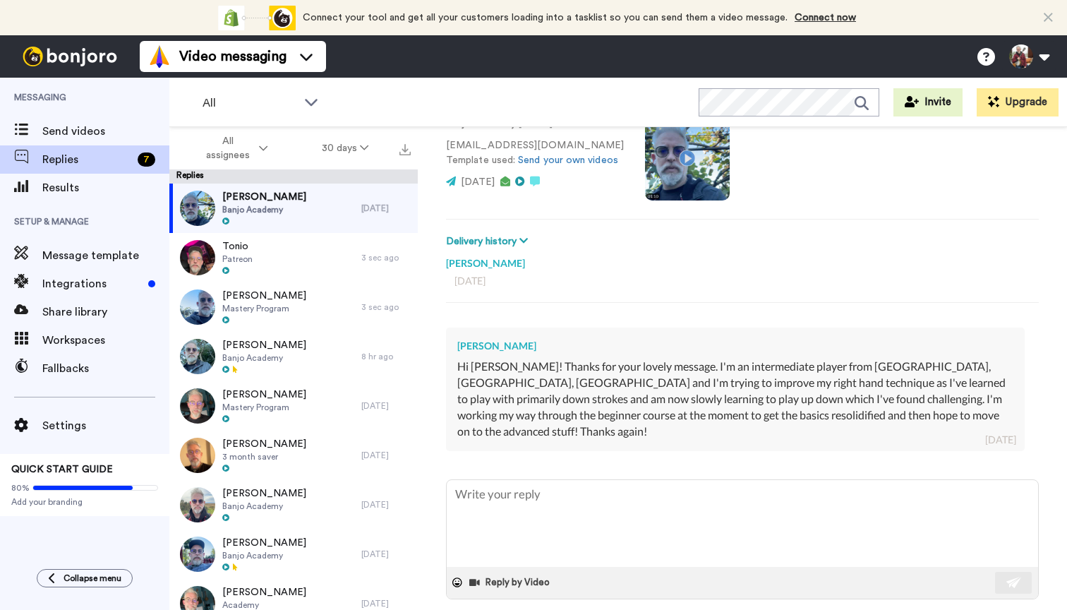
scroll to position [116, 0]
click at [525, 491] on textarea at bounding box center [743, 524] width 592 height 87
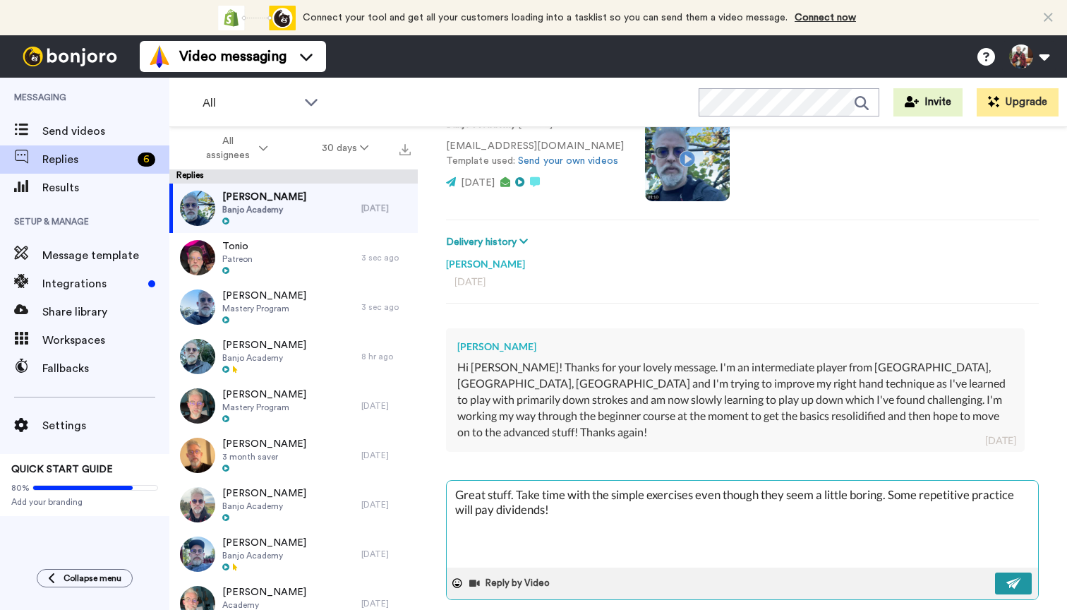
click at [1005, 573] on button at bounding box center [1013, 584] width 37 height 22
